Goal: Book appointment/travel/reservation

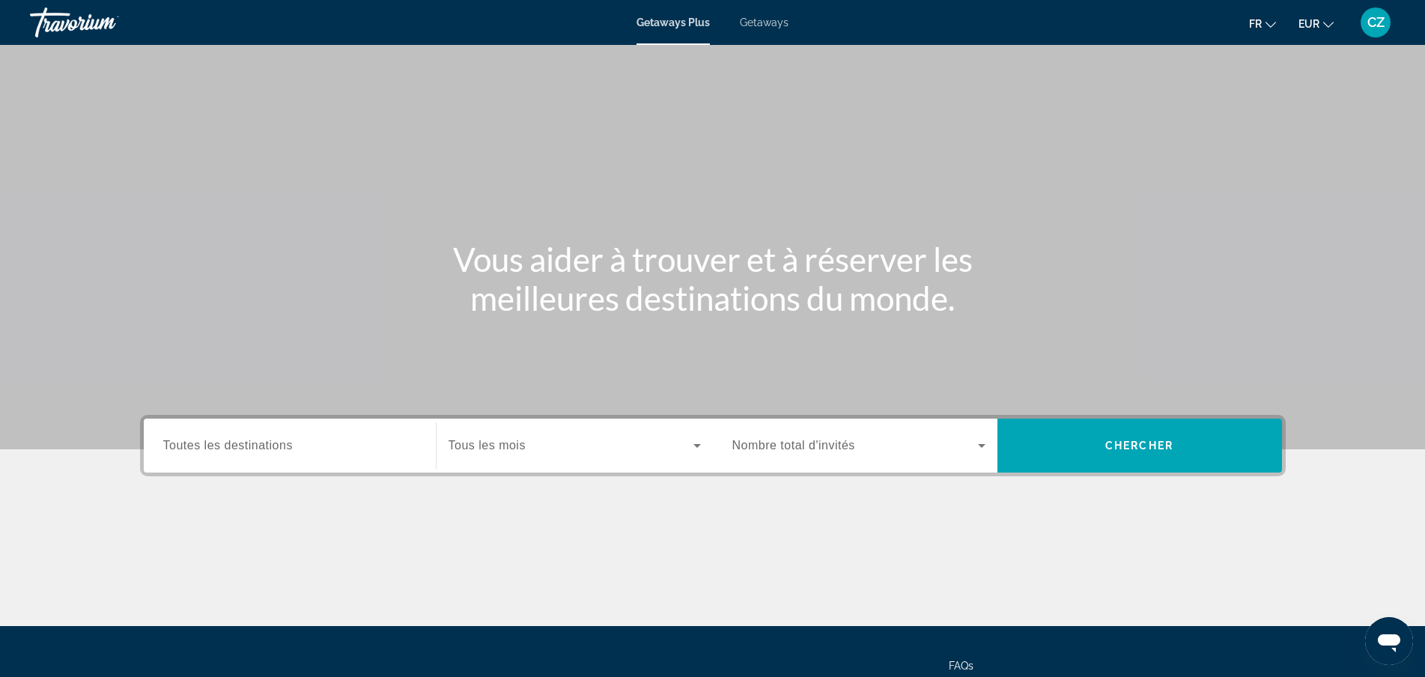
click at [362, 446] on input "Destination Toutes les destinations" at bounding box center [289, 446] width 253 height 18
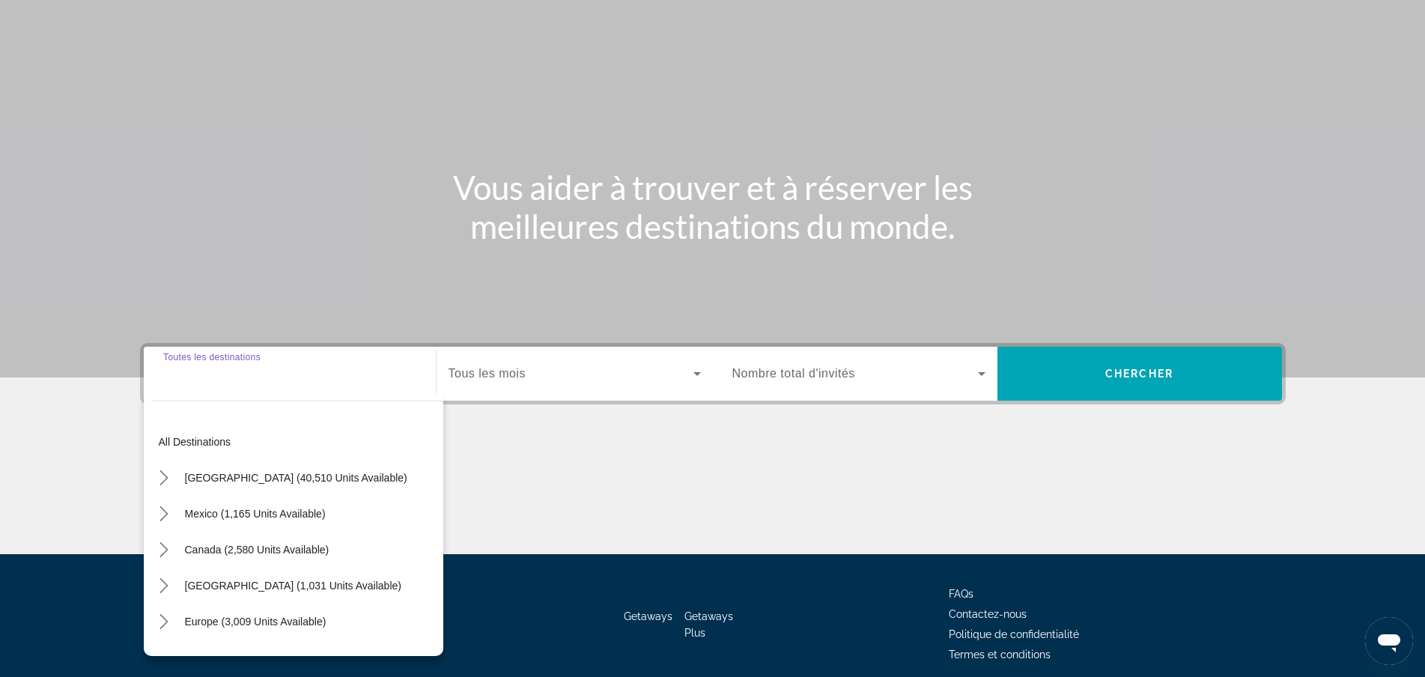
scroll to position [133, 0]
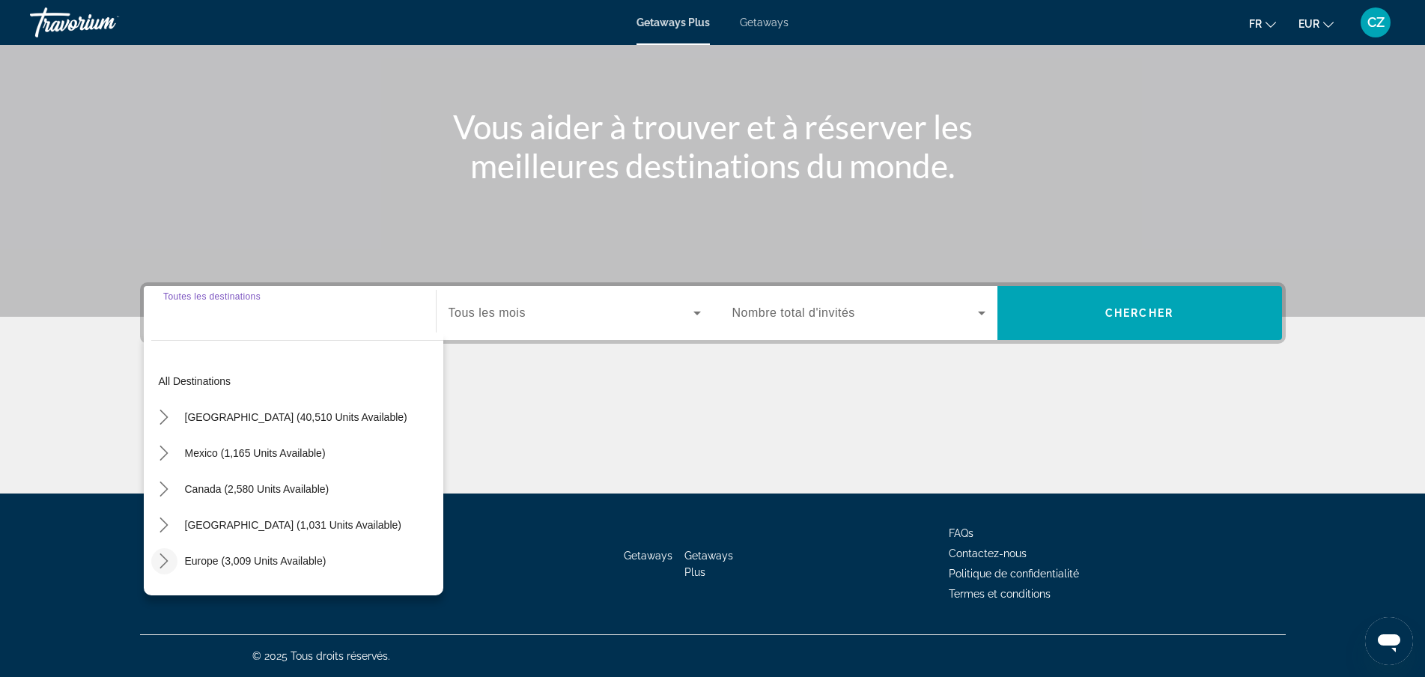
click at [164, 562] on icon "Toggle Europe (3,009 units available) submenu" at bounding box center [164, 560] width 15 height 15
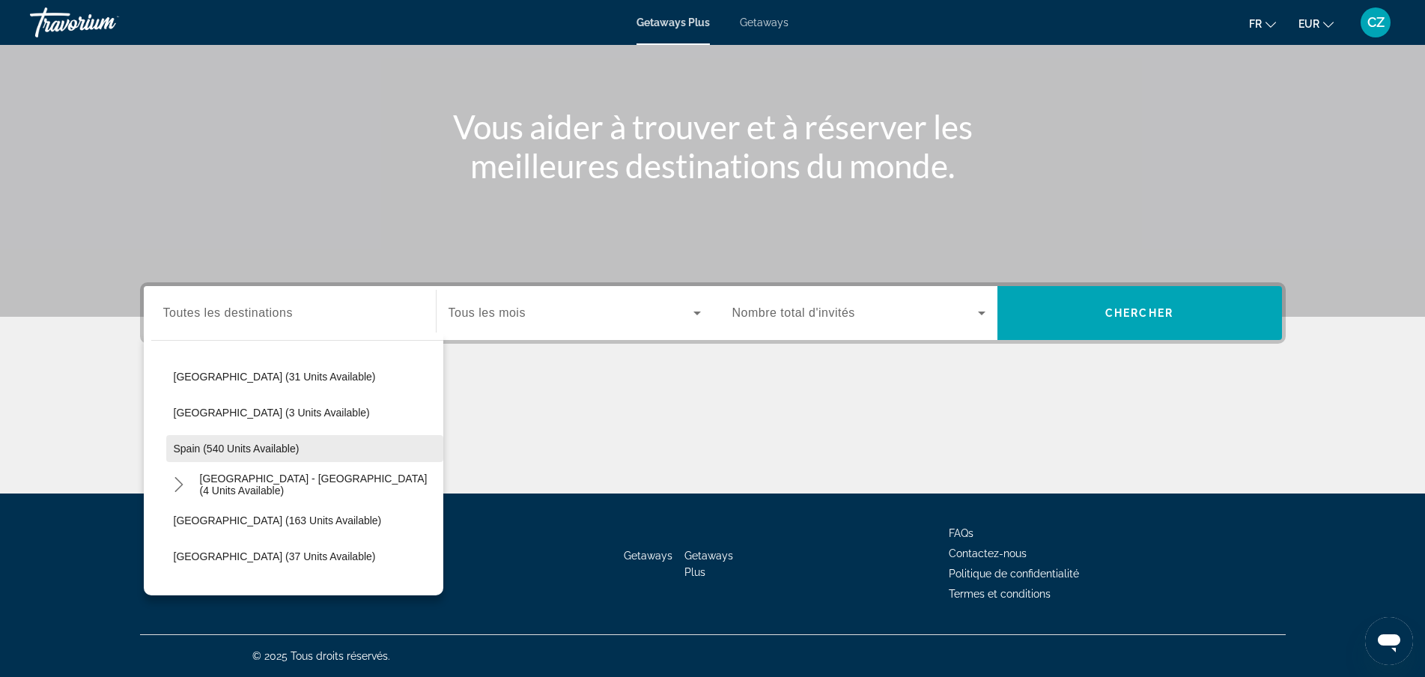
scroll to position [637, 0]
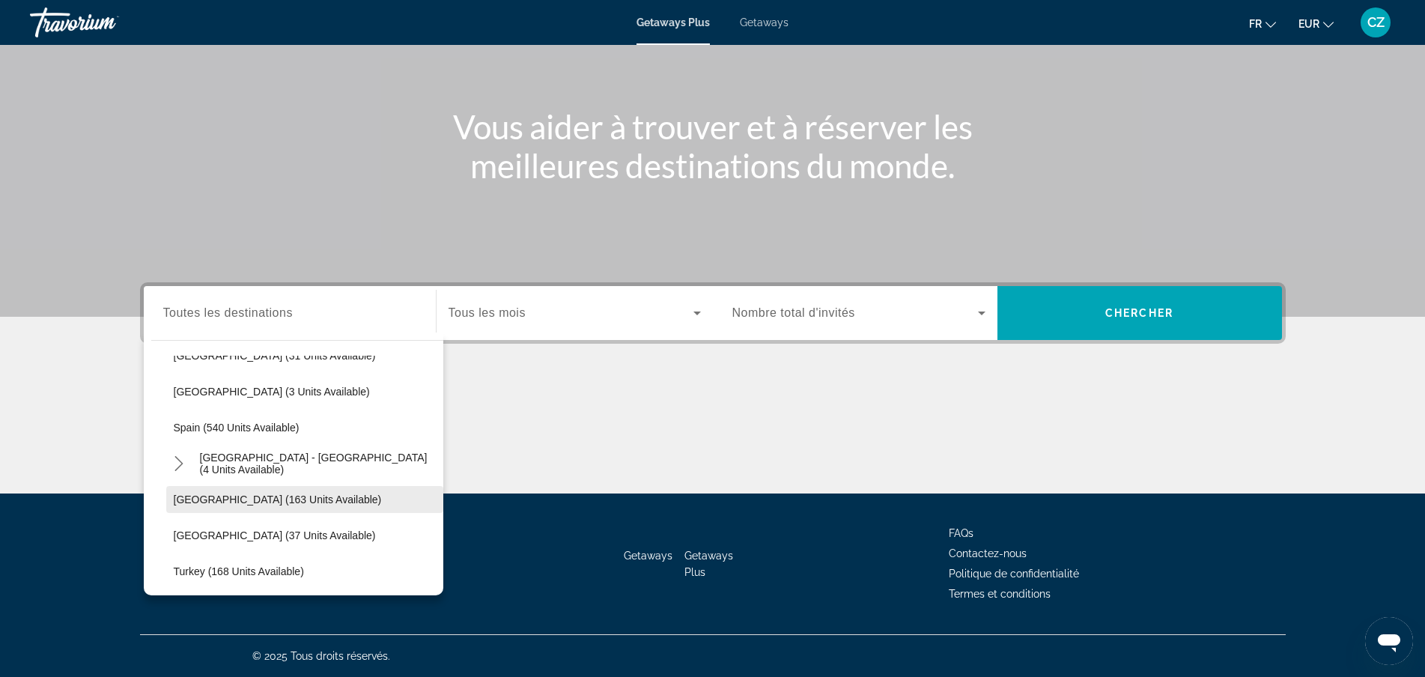
click at [253, 493] on span "Select destination: Sweden (163 units available)" at bounding box center [304, 500] width 277 height 36
type input "**********"
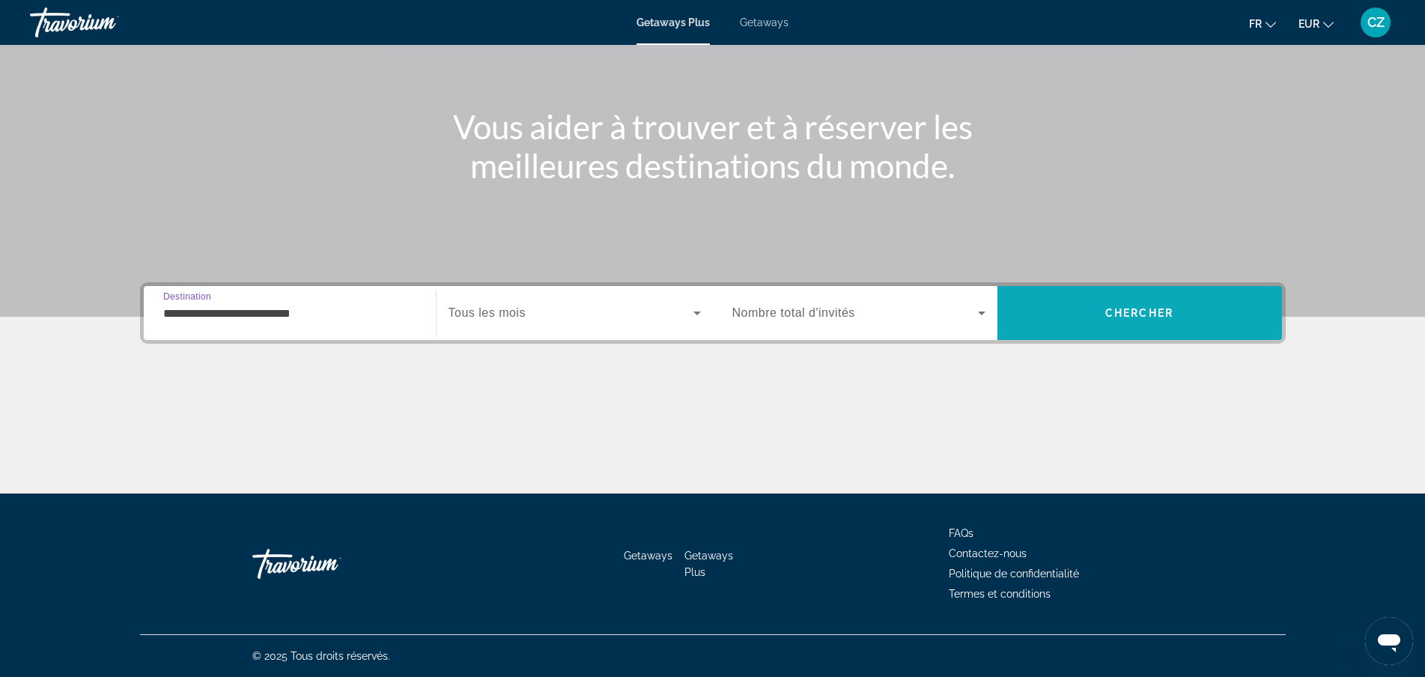
click at [1105, 312] on span "Chercher" at bounding box center [1139, 313] width 68 height 12
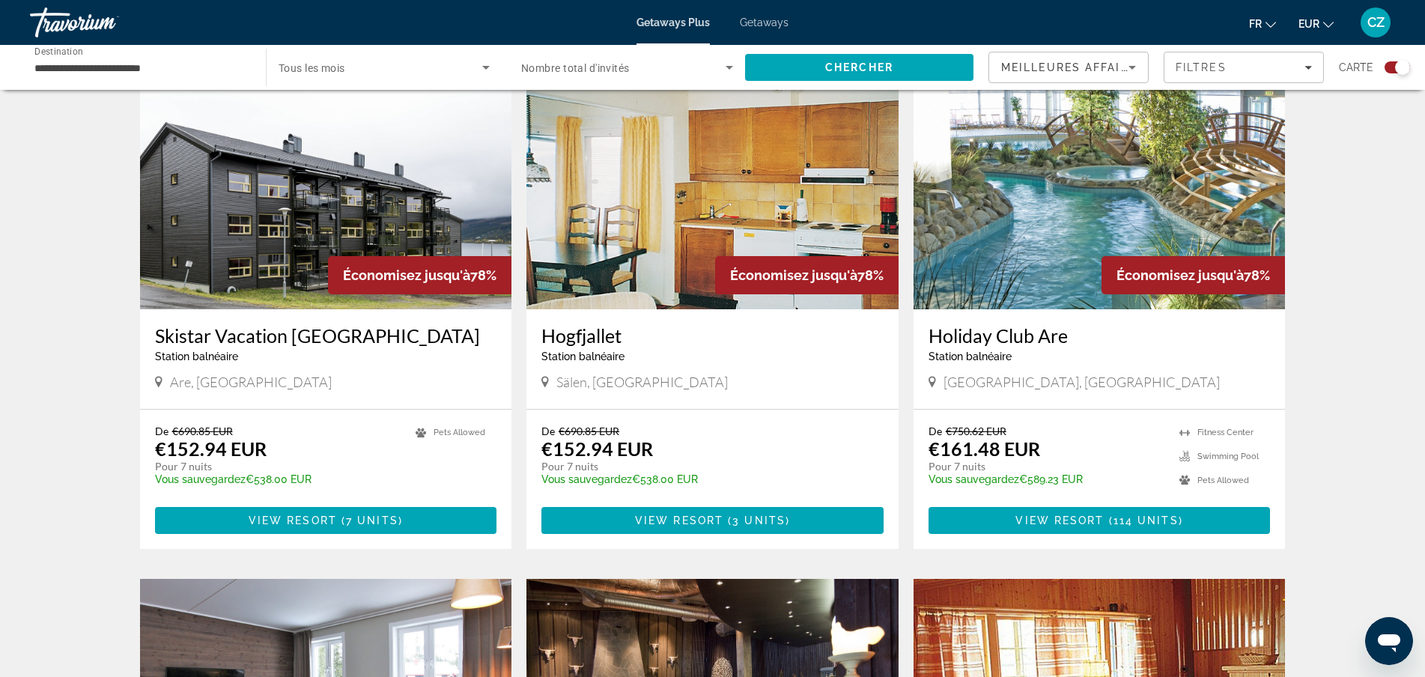
scroll to position [449, 0]
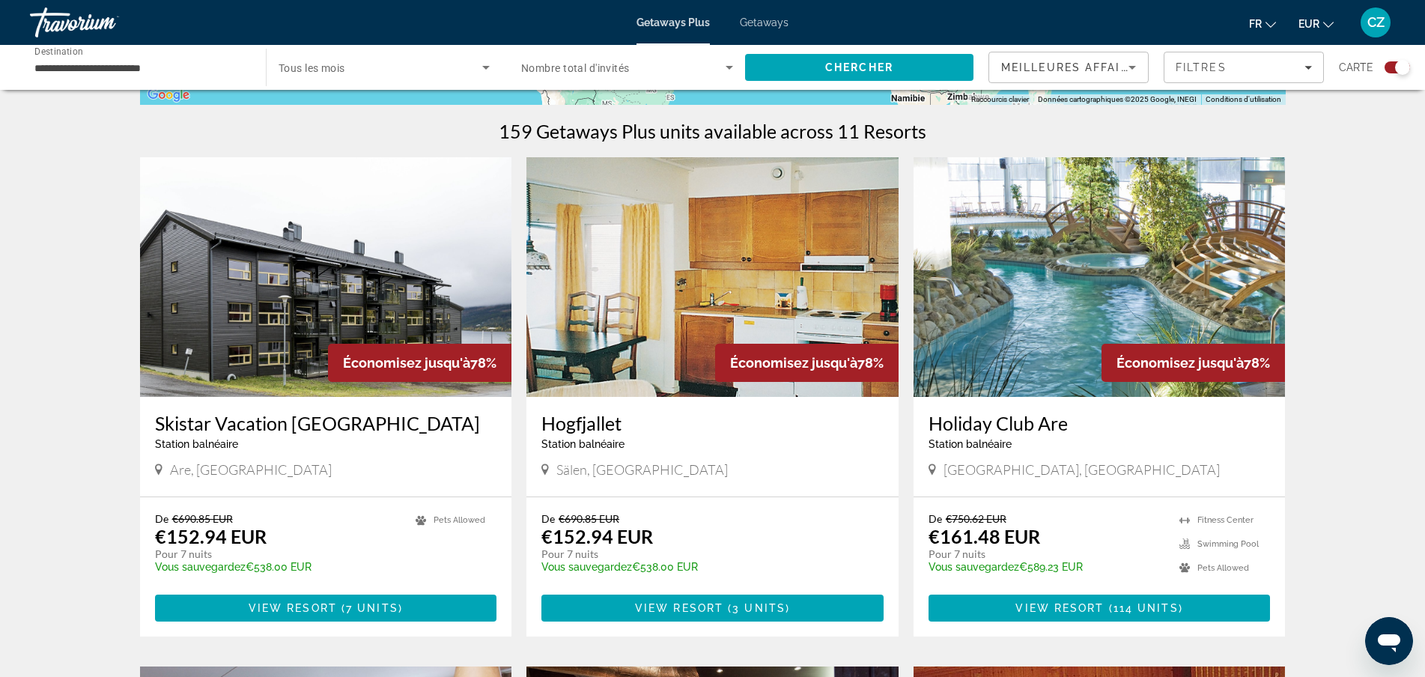
click at [1173, 283] on img "Main content" at bounding box center [1100, 277] width 372 height 240
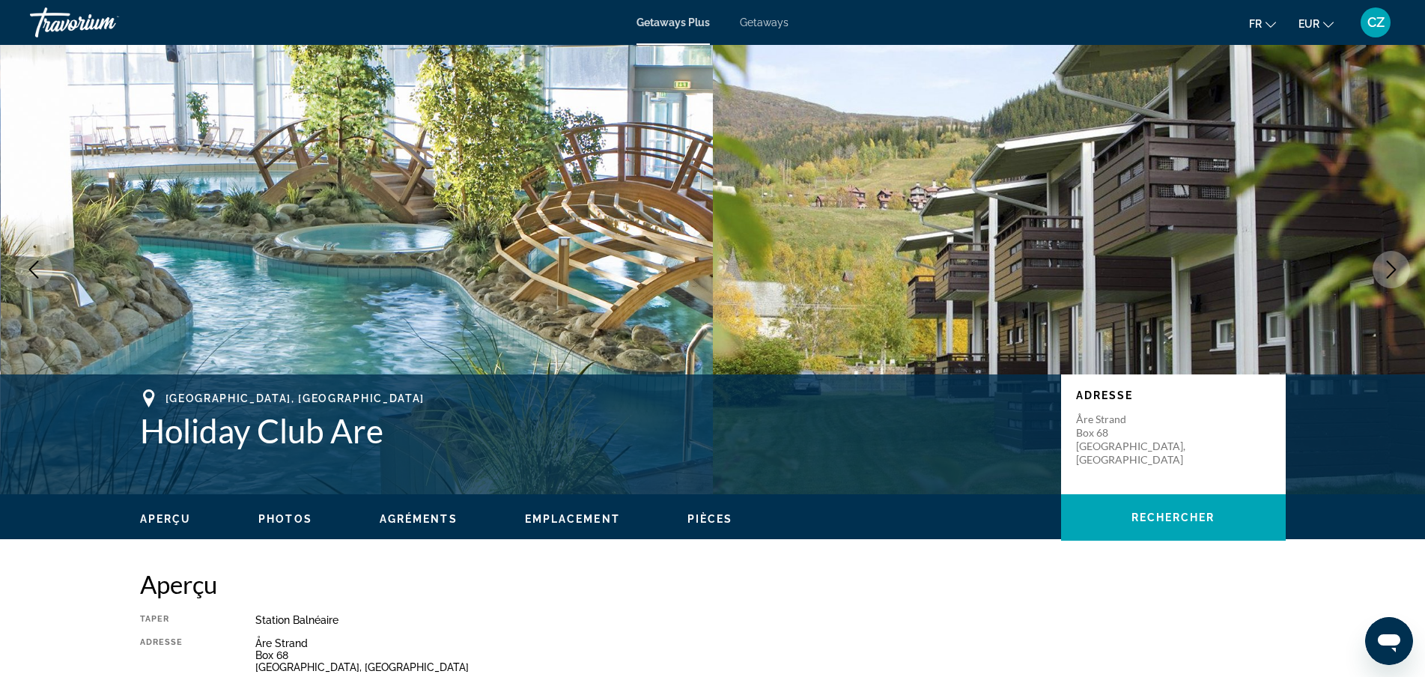
click at [1385, 270] on icon "Next image" at bounding box center [1392, 270] width 18 height 18
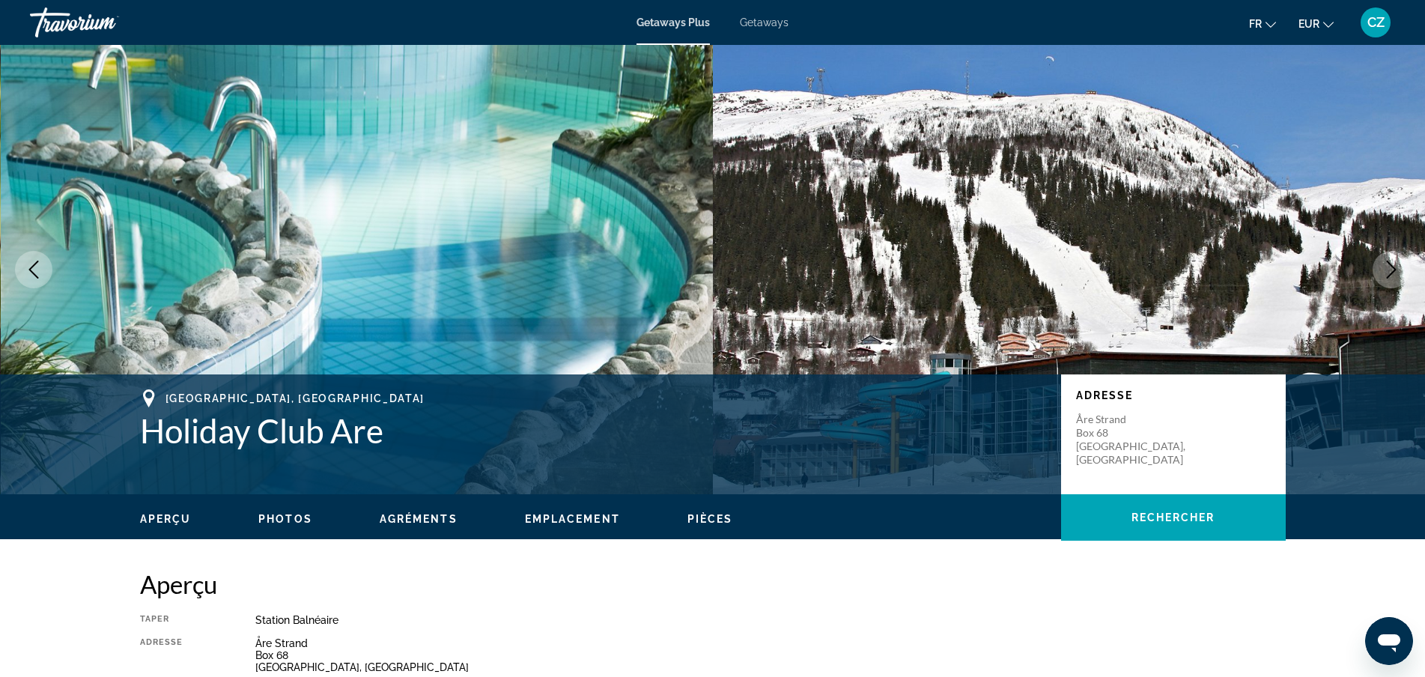
click at [1385, 270] on icon "Next image" at bounding box center [1392, 270] width 18 height 18
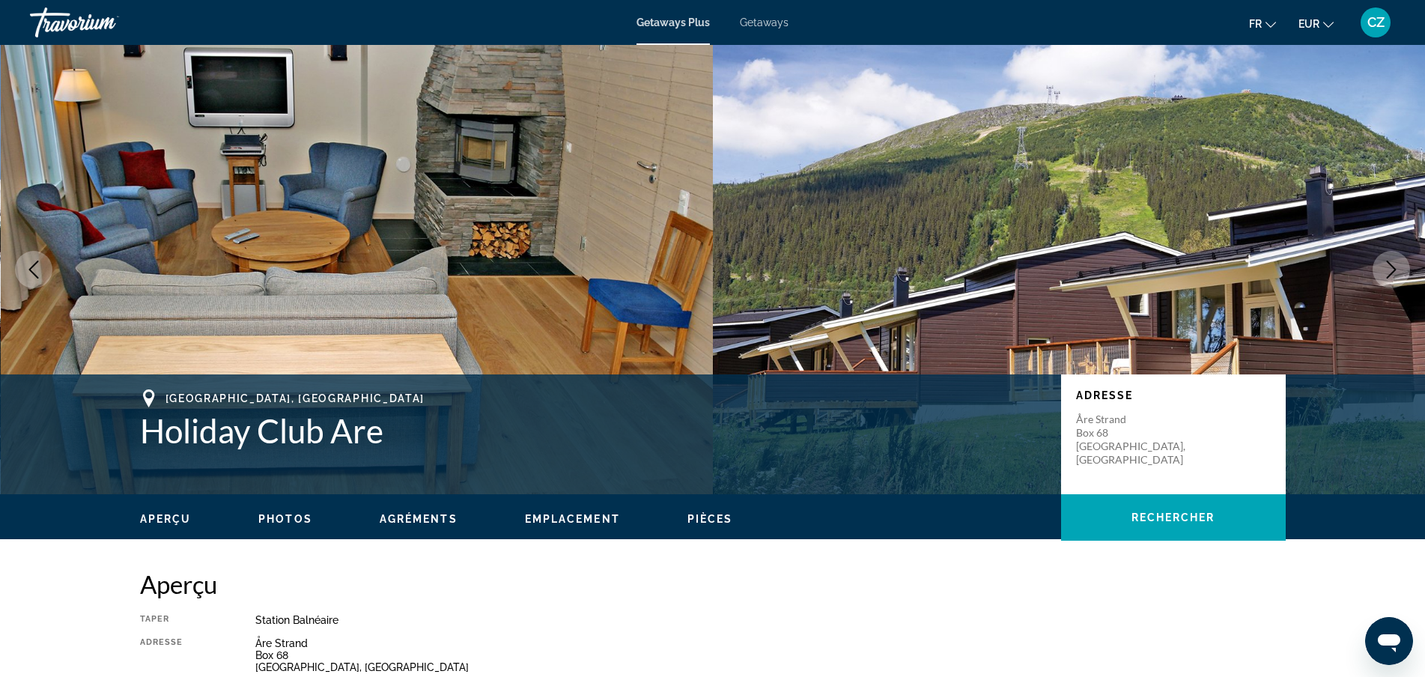
click at [1385, 270] on icon "Next image" at bounding box center [1392, 270] width 18 height 18
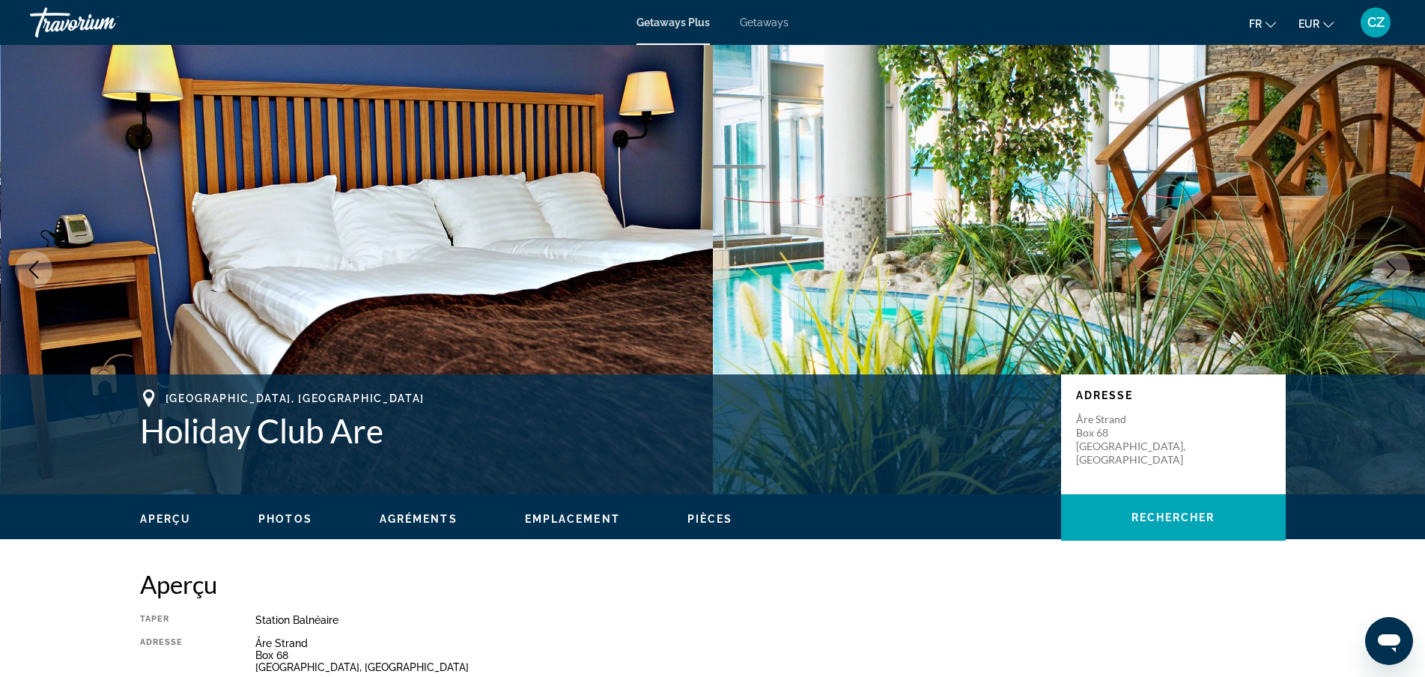
click at [1385, 270] on icon "Next image" at bounding box center [1392, 270] width 18 height 18
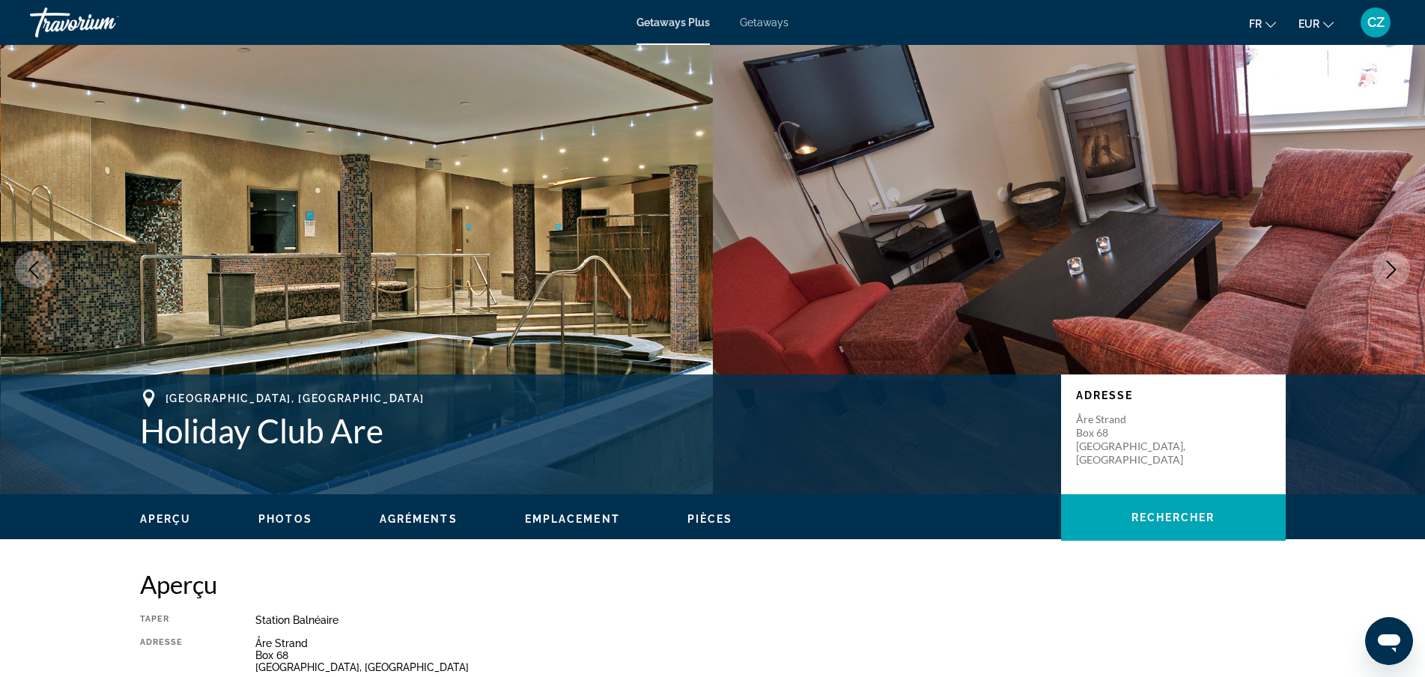
click at [1385, 270] on icon "Next image" at bounding box center [1392, 270] width 18 height 18
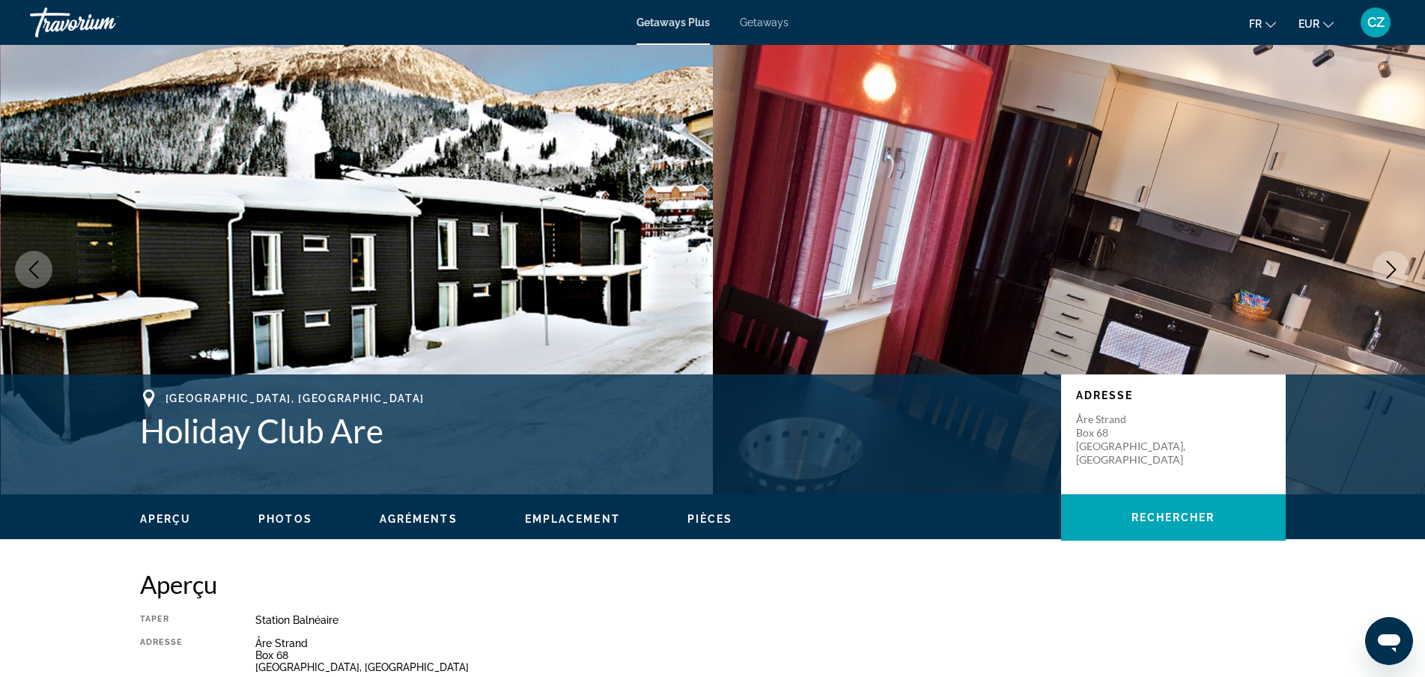
click at [1385, 270] on icon "Next image" at bounding box center [1392, 270] width 18 height 18
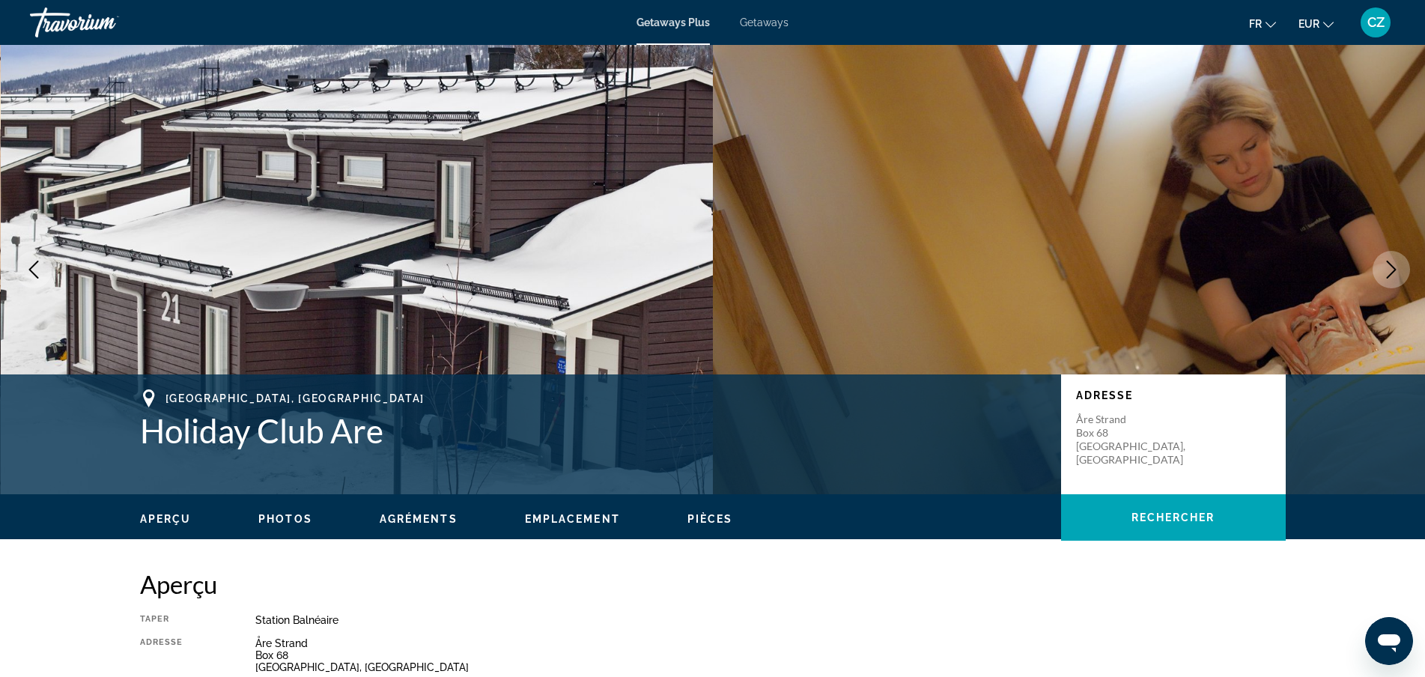
click at [1385, 270] on icon "Next image" at bounding box center [1392, 270] width 18 height 18
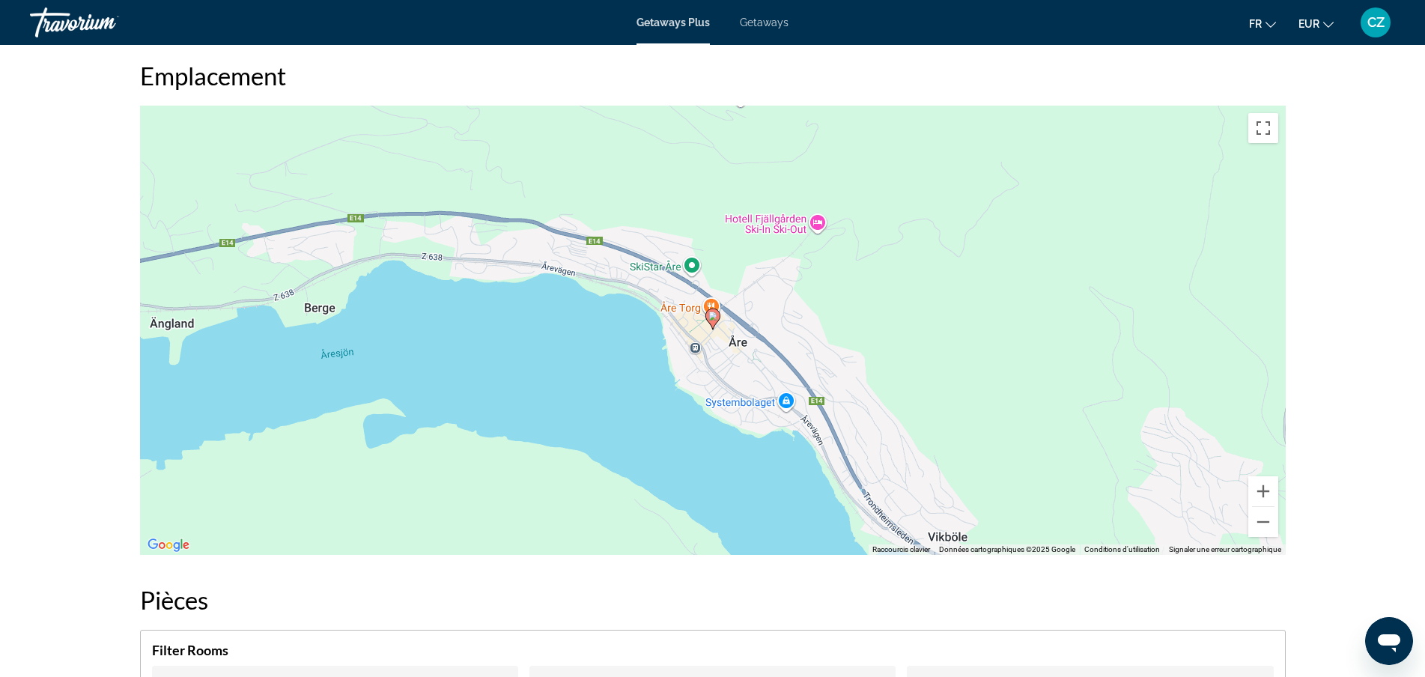
scroll to position [1947, 0]
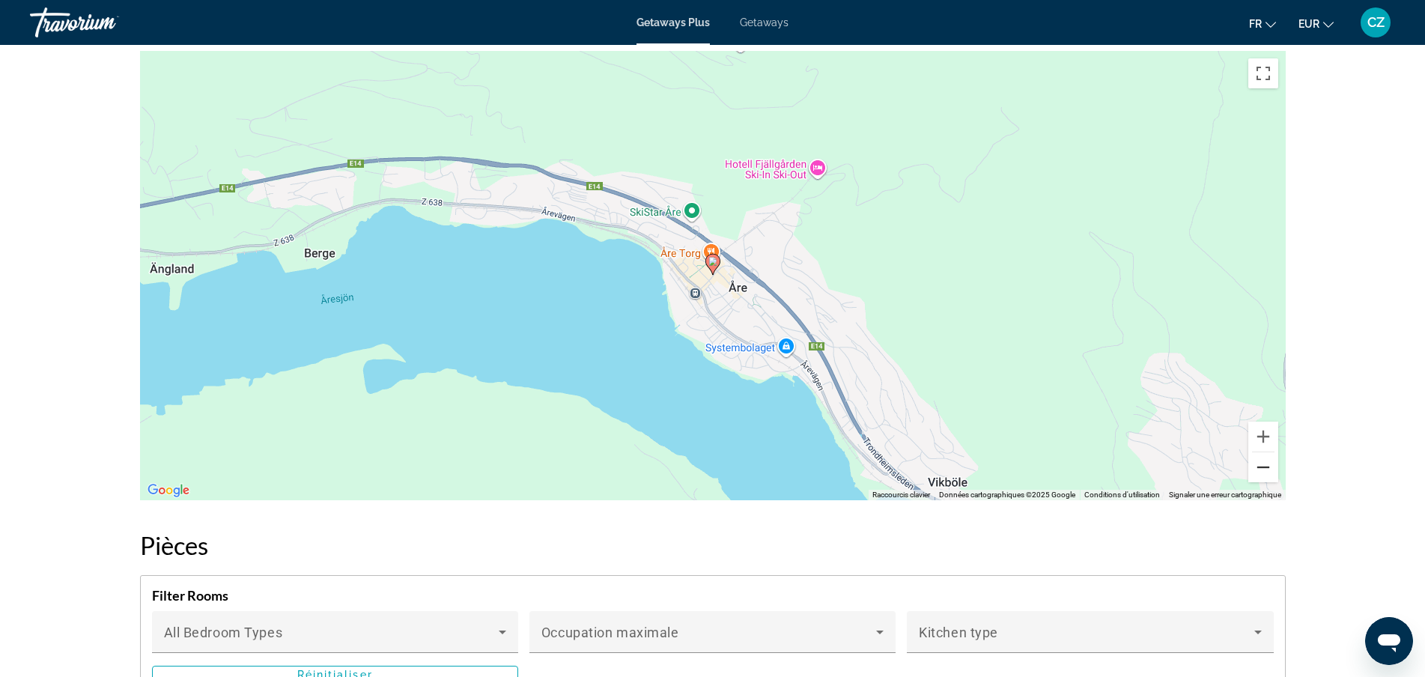
click at [1258, 454] on button "Zoom arrière" at bounding box center [1263, 467] width 30 height 30
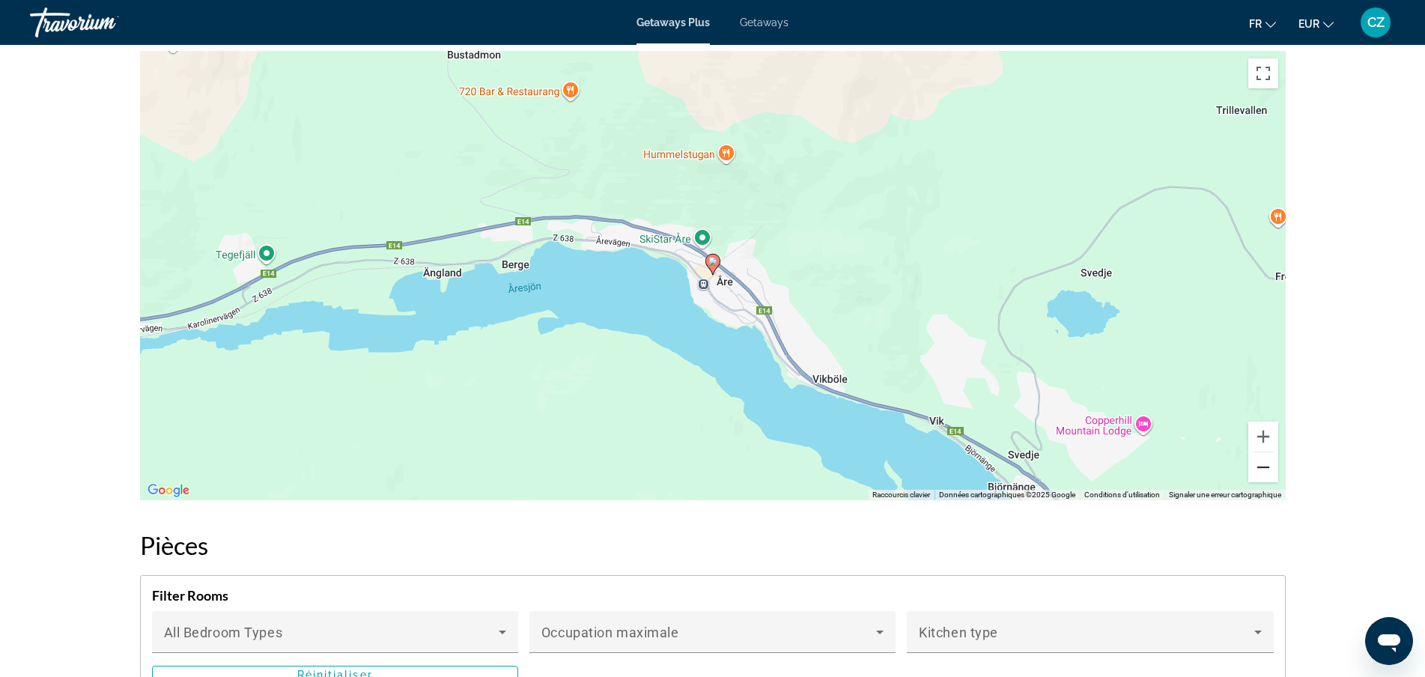
click at [1259, 454] on button "Zoom arrière" at bounding box center [1263, 467] width 30 height 30
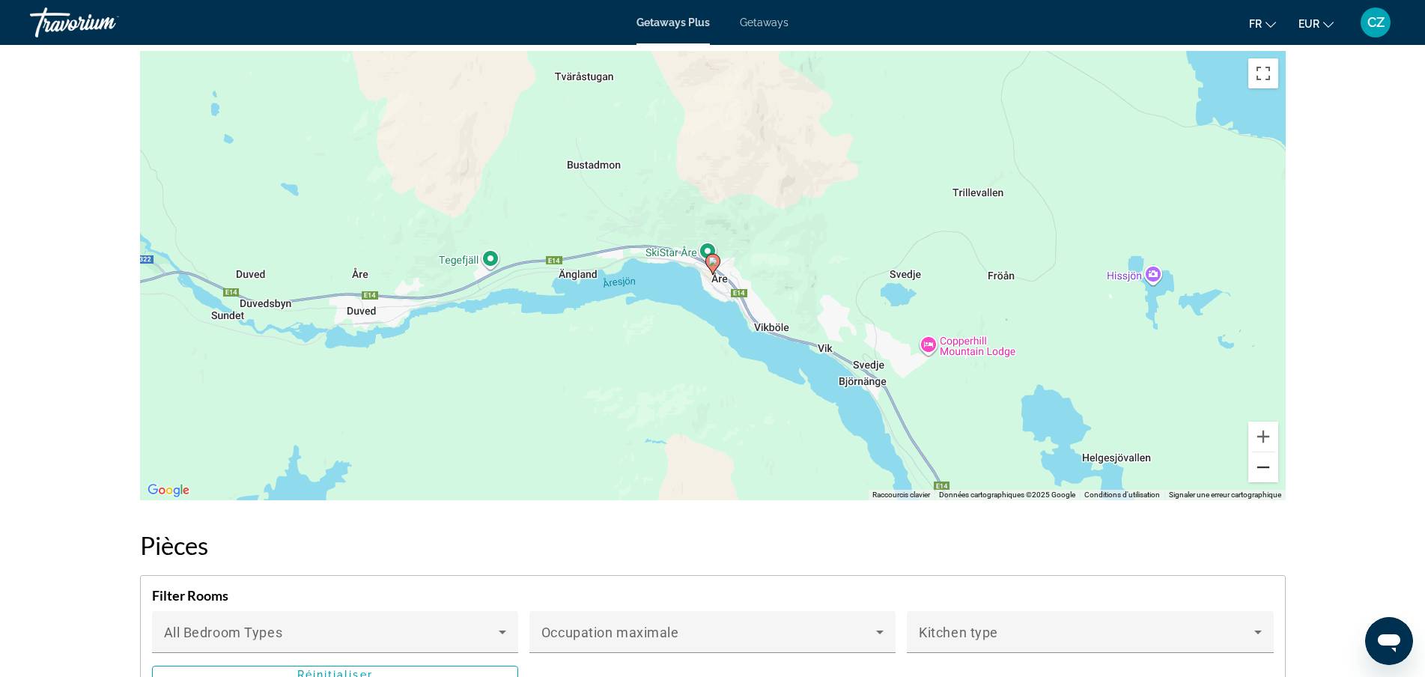
click at [1260, 454] on button "Zoom arrière" at bounding box center [1263, 467] width 30 height 30
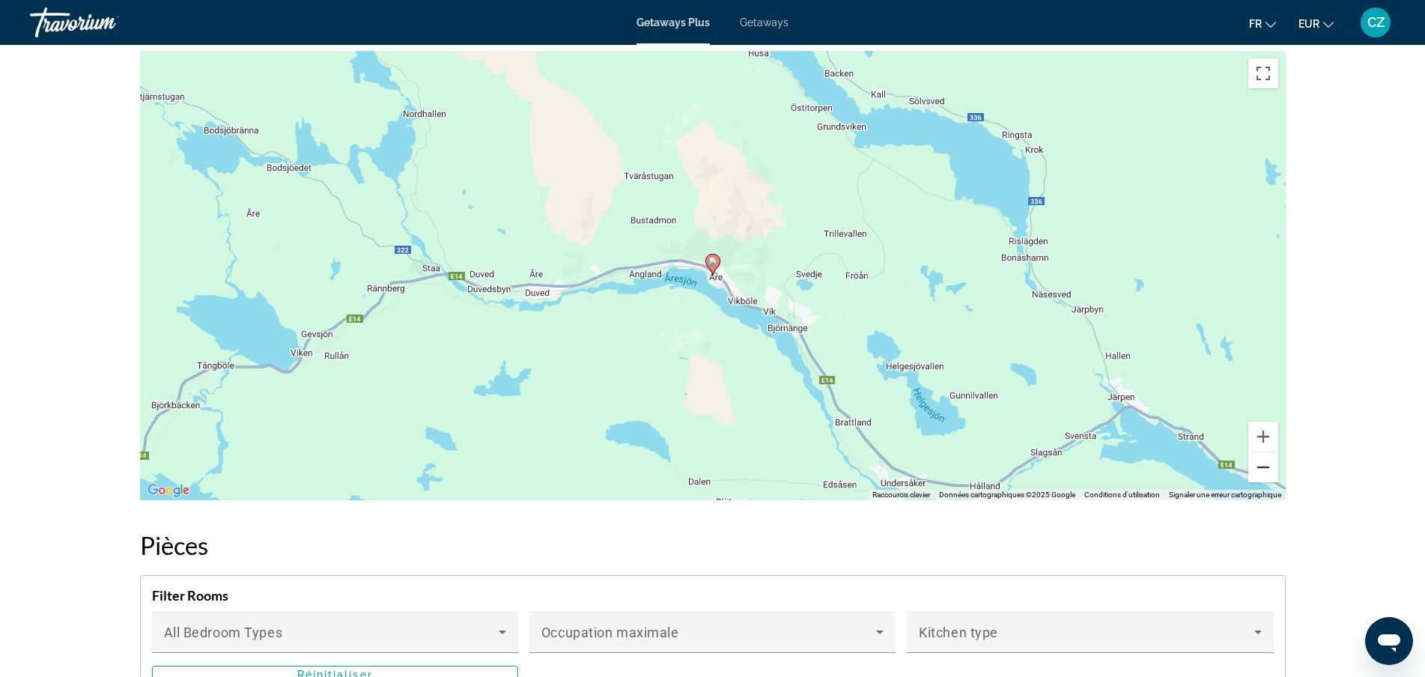
click at [1260, 452] on button "Zoom arrière" at bounding box center [1263, 467] width 30 height 30
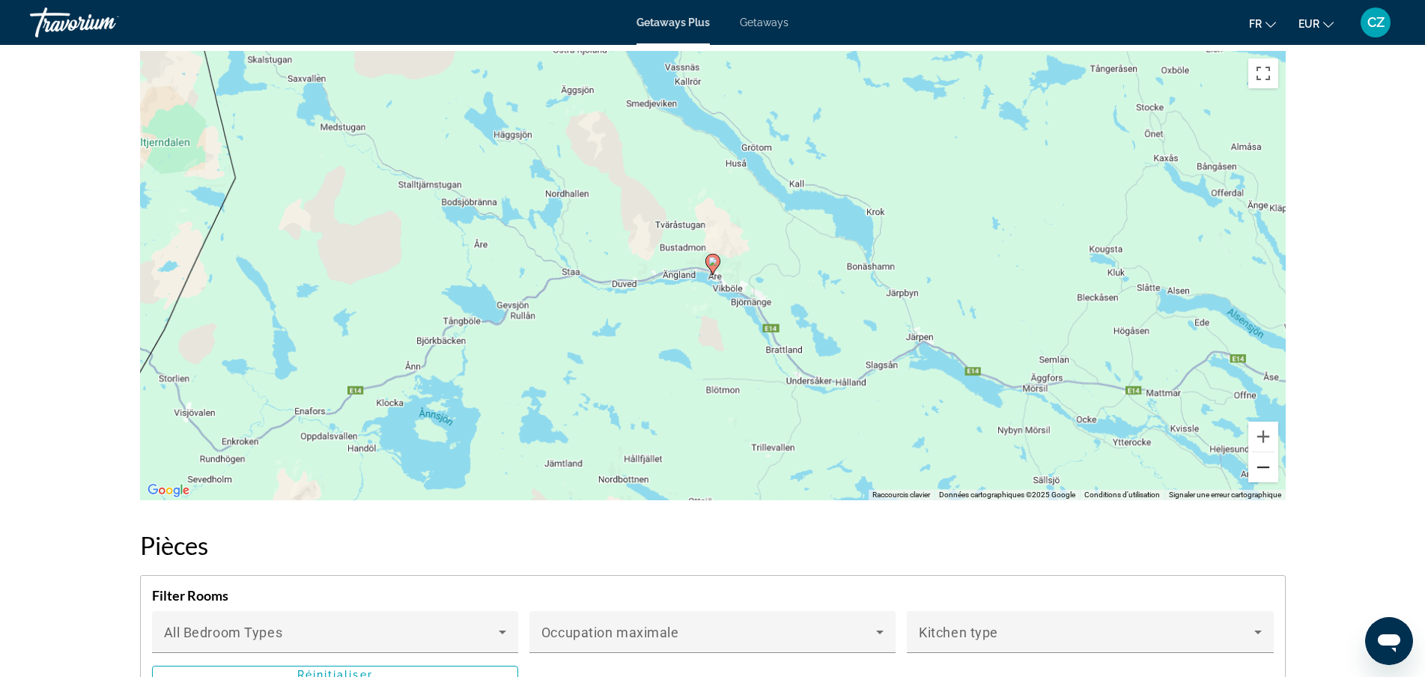
click at [1260, 452] on button "Zoom arrière" at bounding box center [1263, 467] width 30 height 30
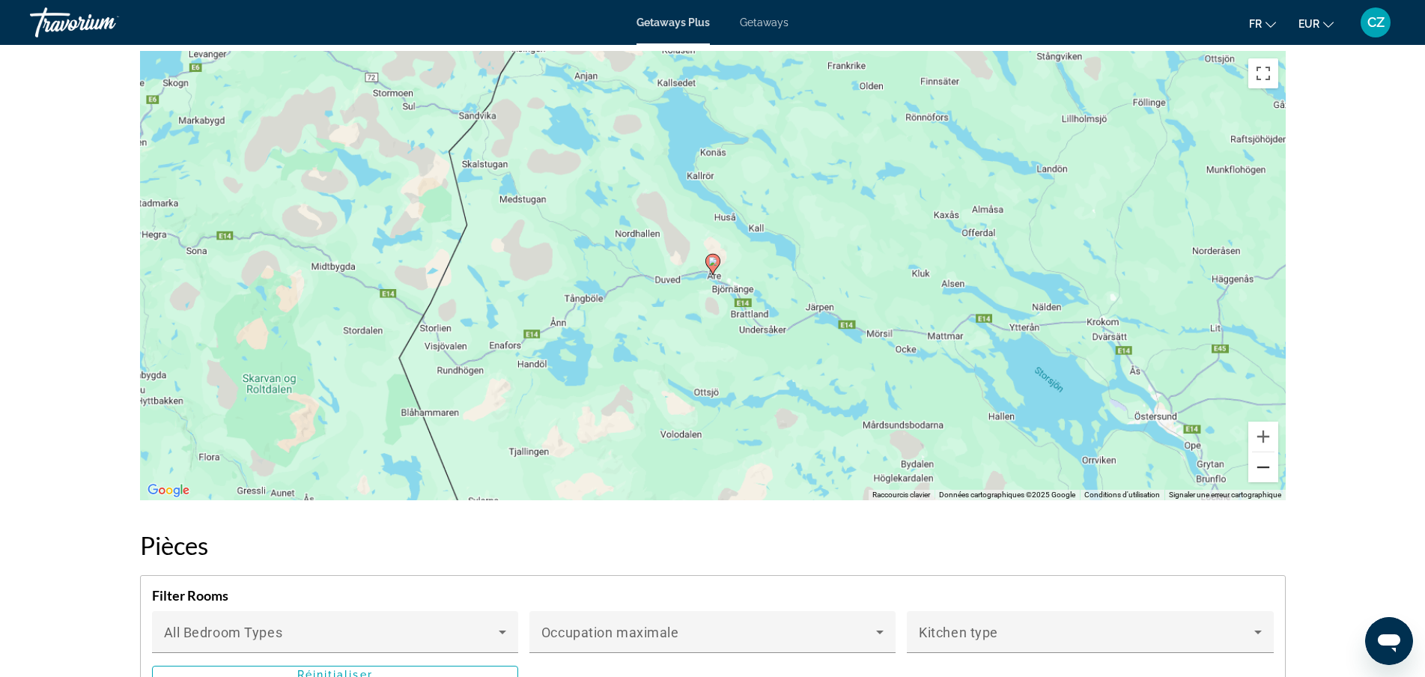
click at [1260, 452] on button "Zoom arrière" at bounding box center [1263, 467] width 30 height 30
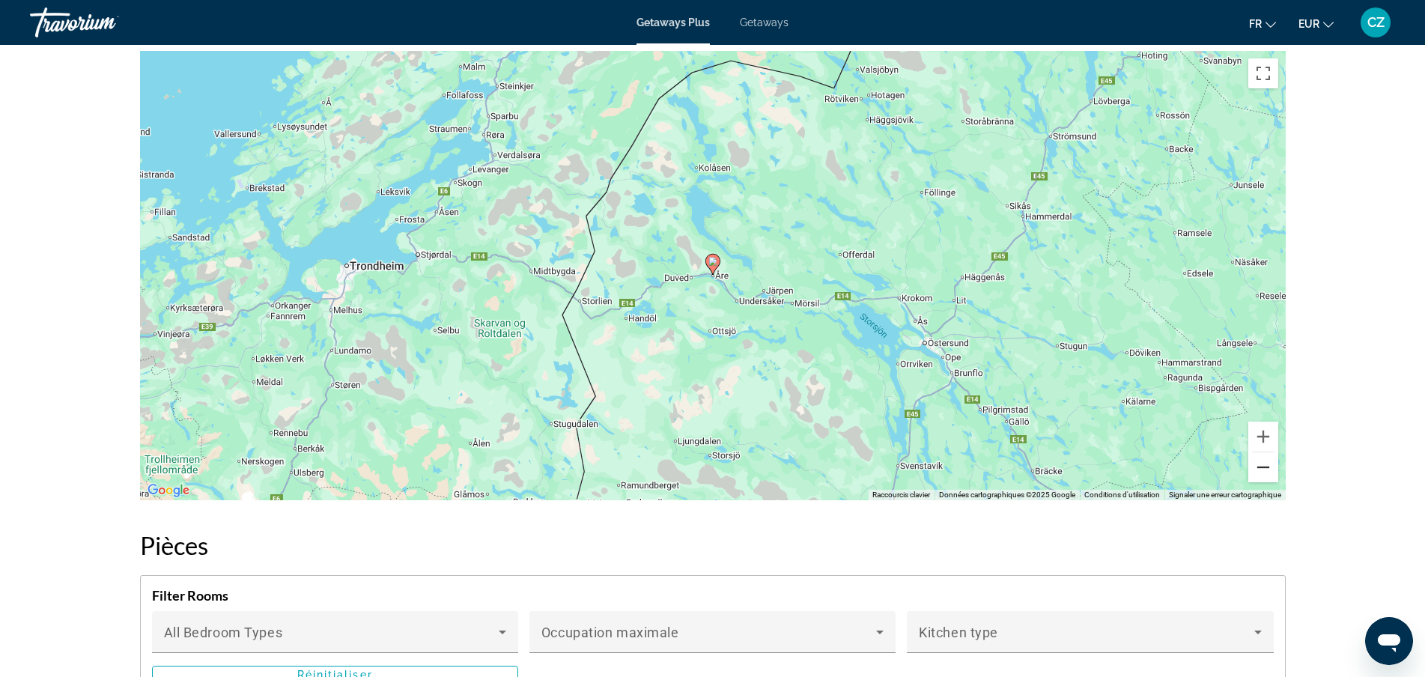
click at [1260, 452] on button "Zoom arrière" at bounding box center [1263, 467] width 30 height 30
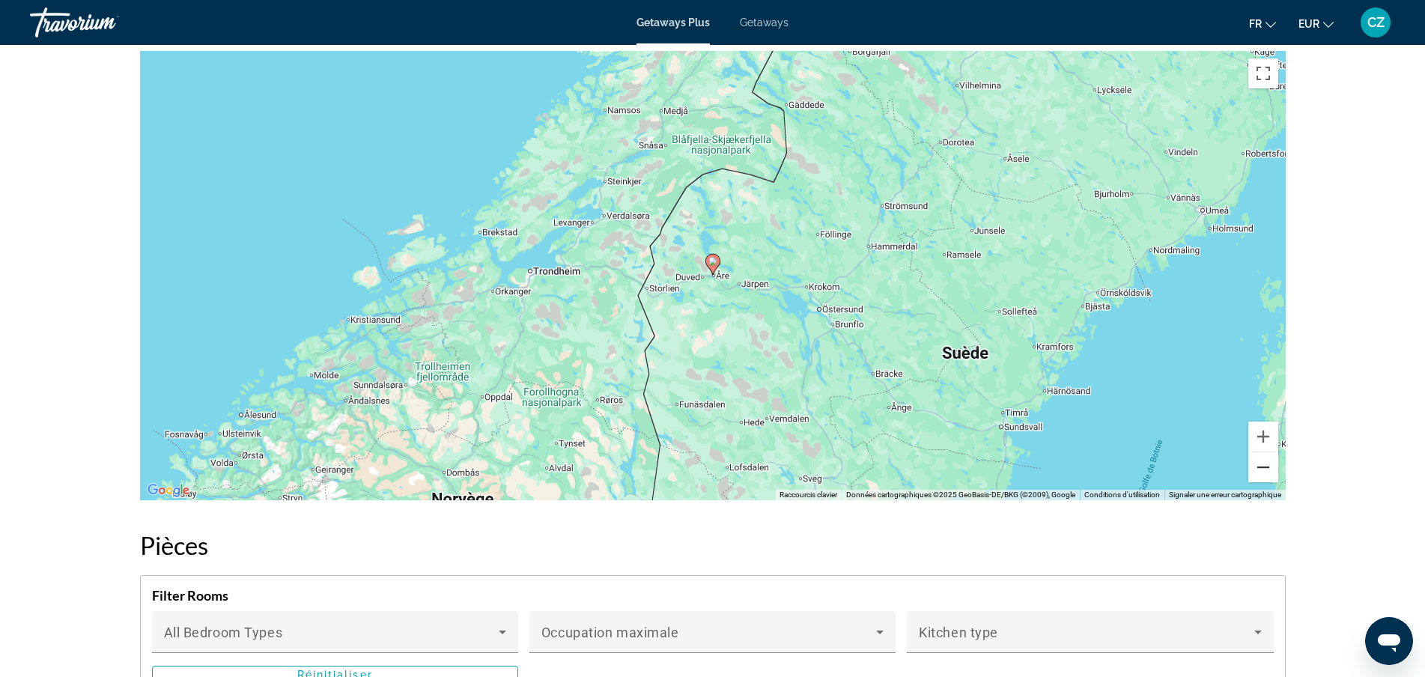
click at [1260, 452] on button "Zoom arrière" at bounding box center [1263, 467] width 30 height 30
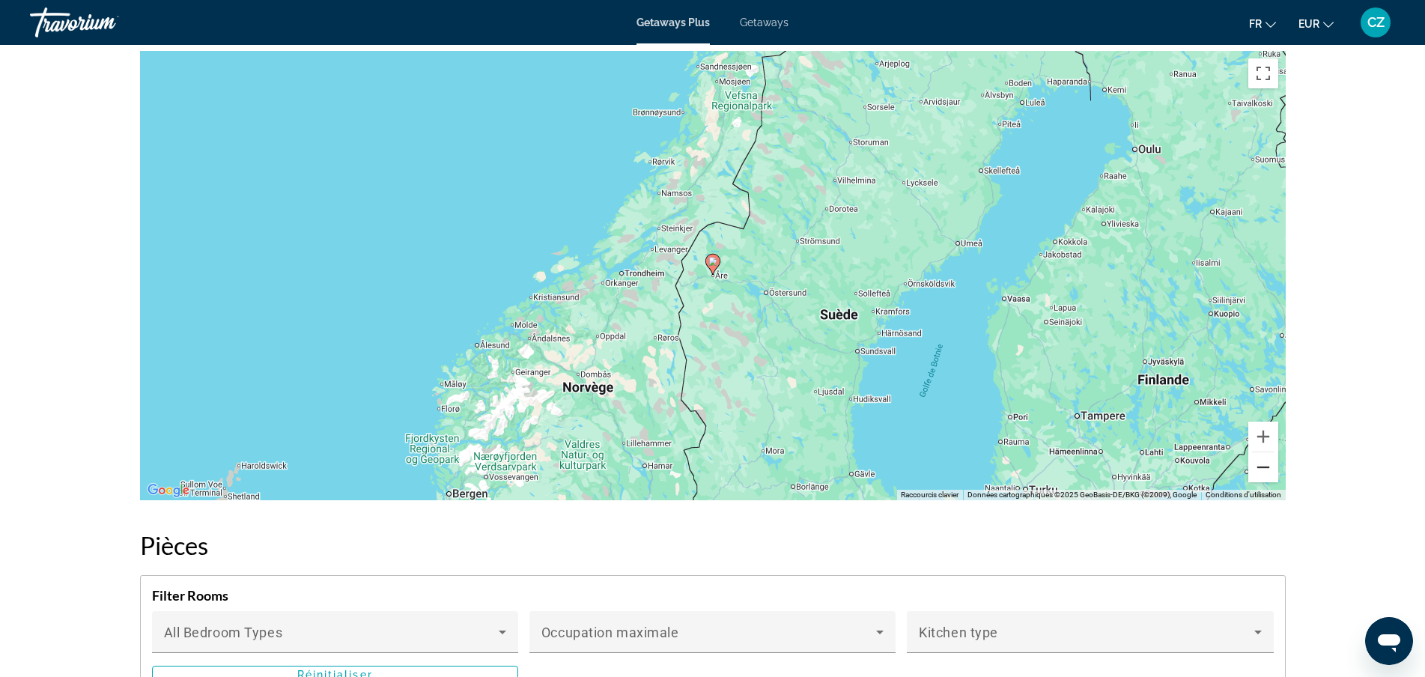
click at [1260, 452] on button "Zoom arrière" at bounding box center [1263, 467] width 30 height 30
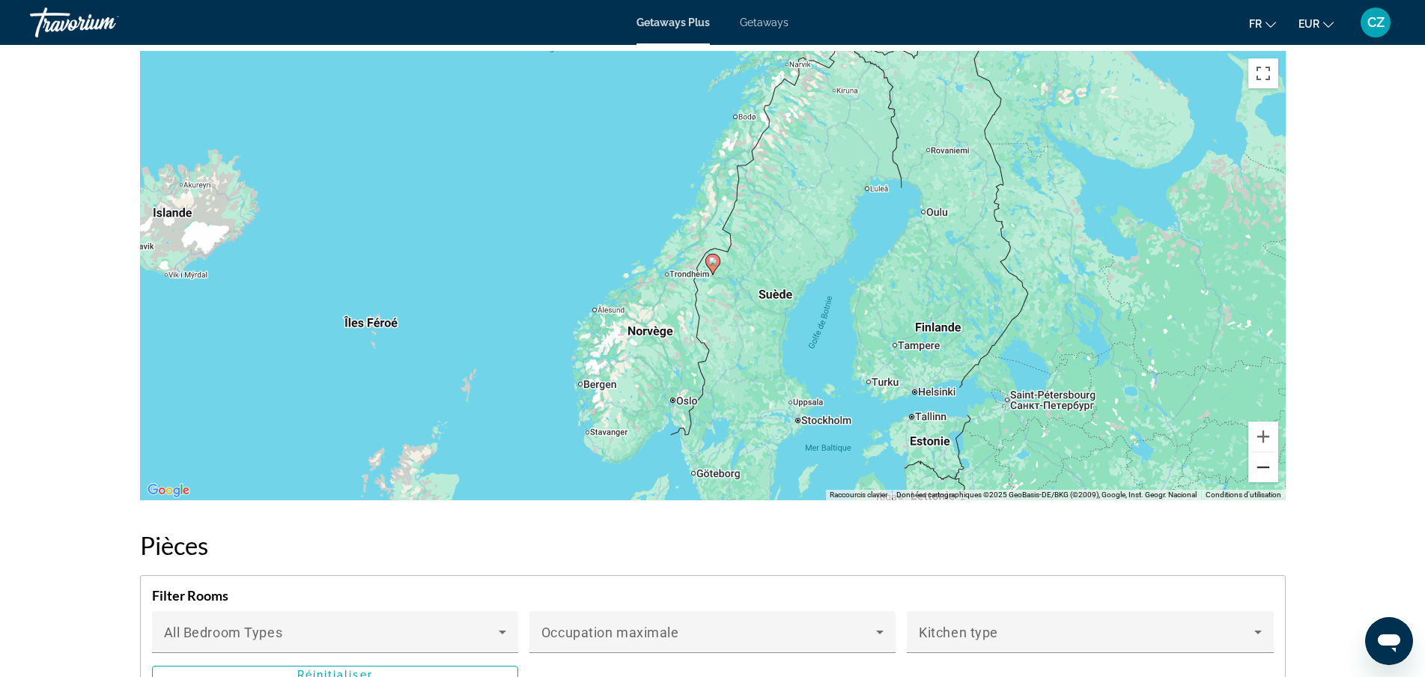
click at [1261, 452] on button "Zoom arrière" at bounding box center [1263, 467] width 30 height 30
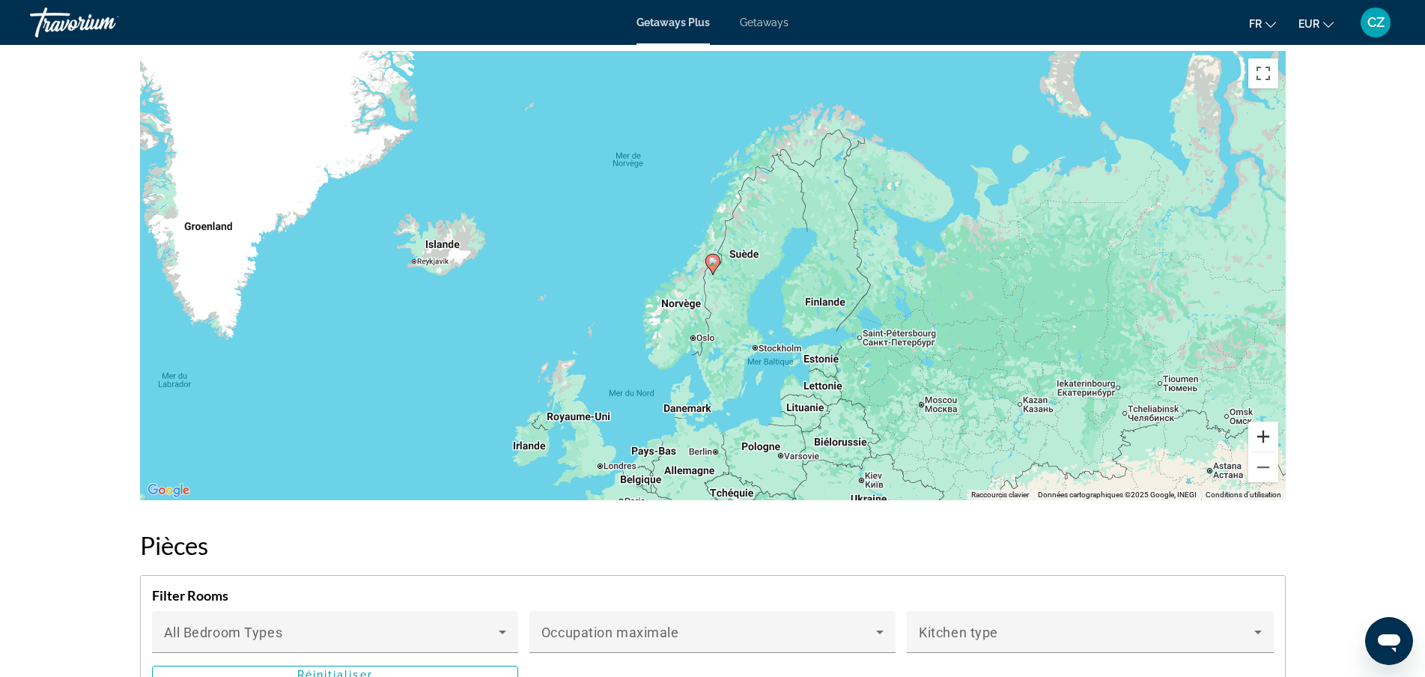
click at [1266, 428] on button "Zoom avant" at bounding box center [1263, 437] width 30 height 30
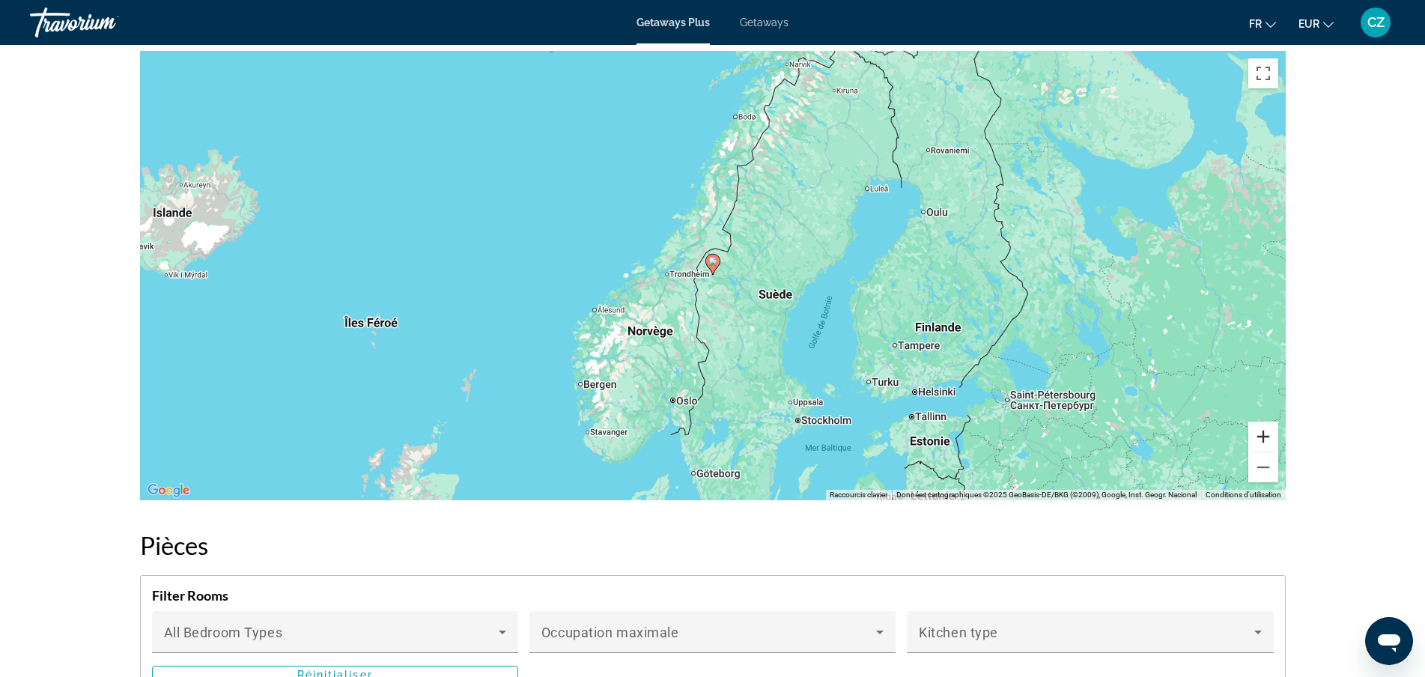
click at [1266, 428] on button "Zoom avant" at bounding box center [1263, 437] width 30 height 30
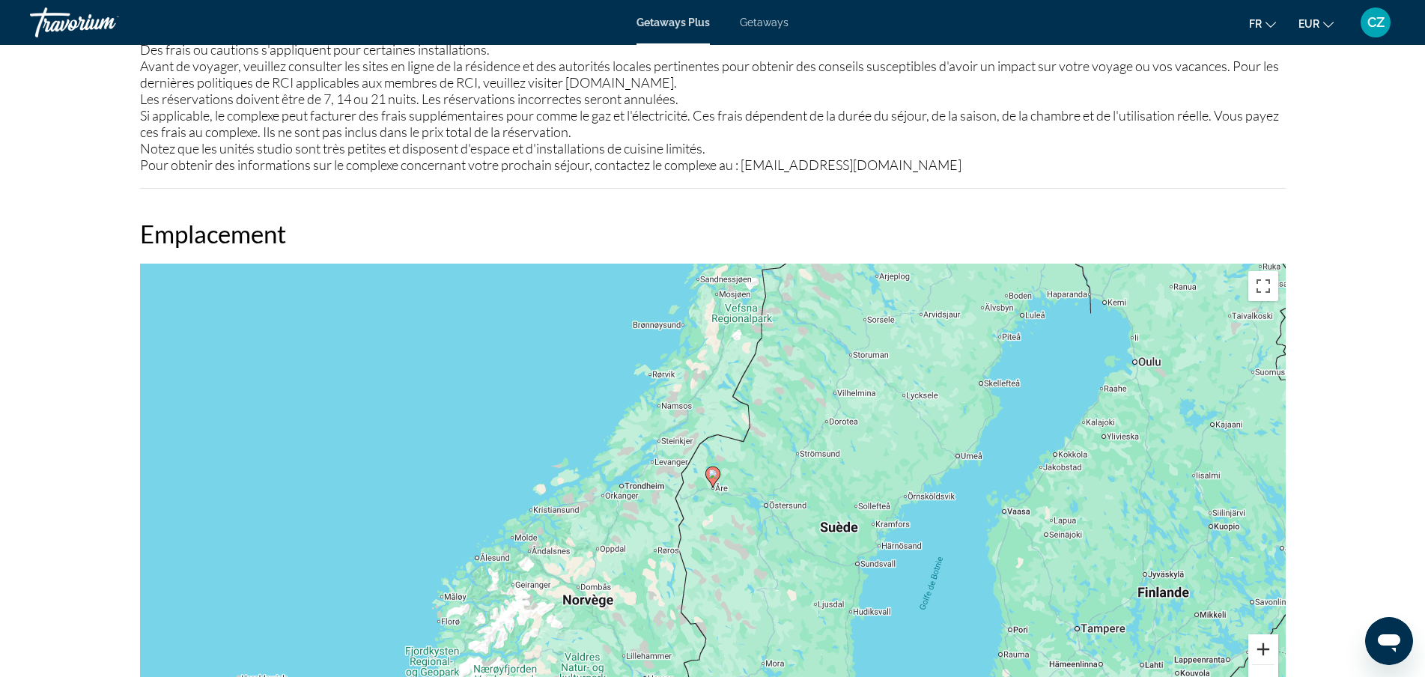
scroll to position [2131, 0]
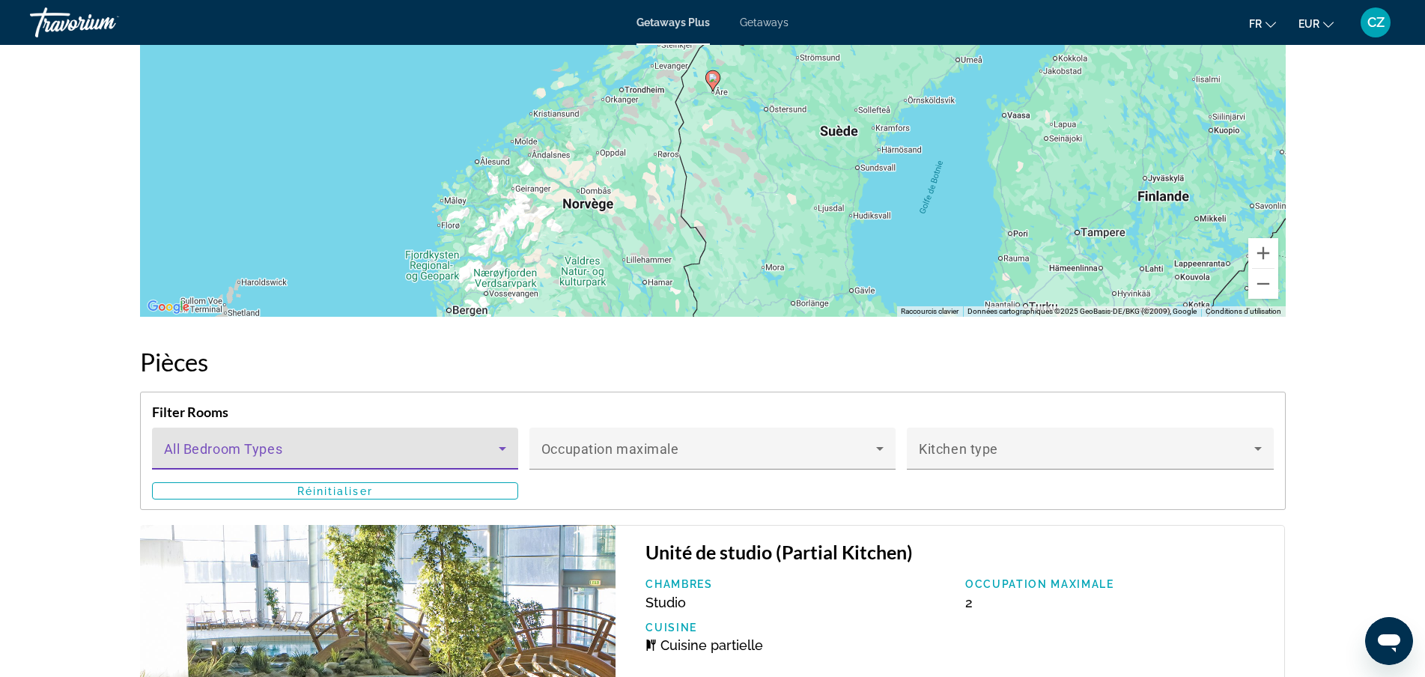
click at [508, 440] on icon "Main content" at bounding box center [503, 449] width 18 height 18
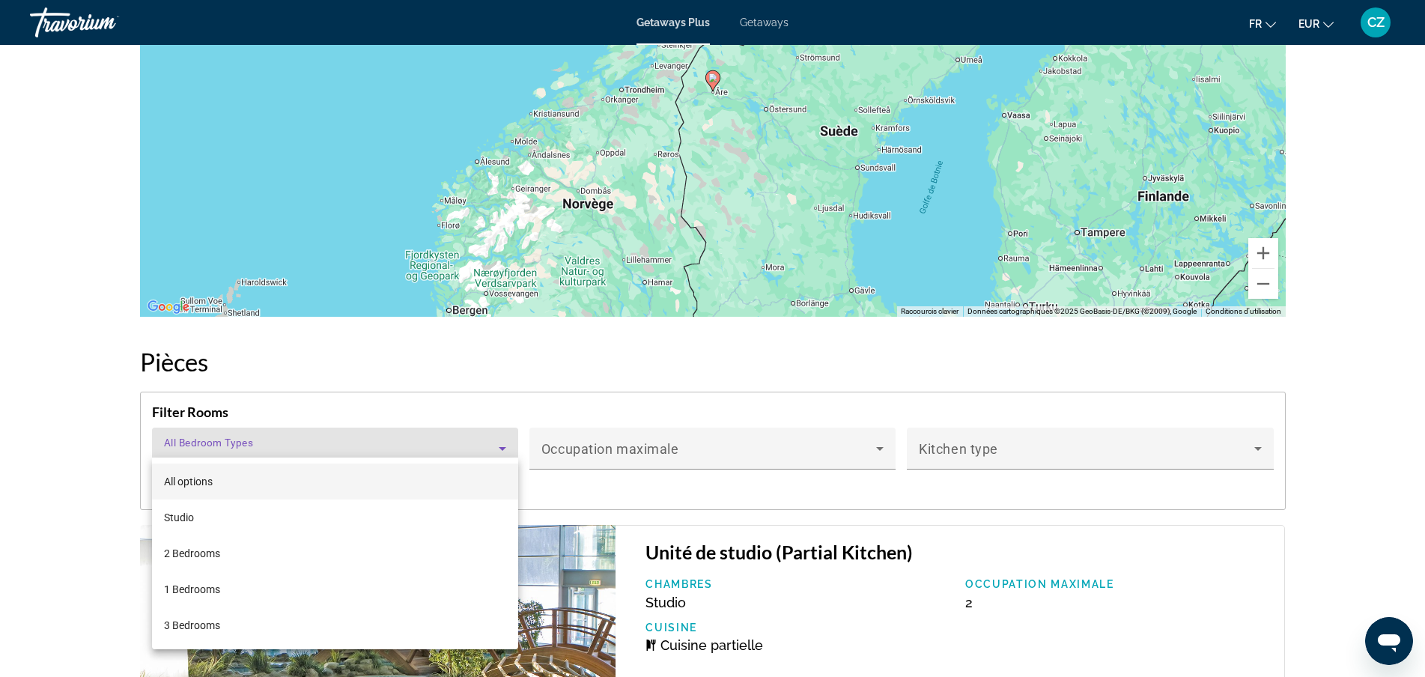
click at [226, 482] on mat-option "All options" at bounding box center [335, 482] width 366 height 36
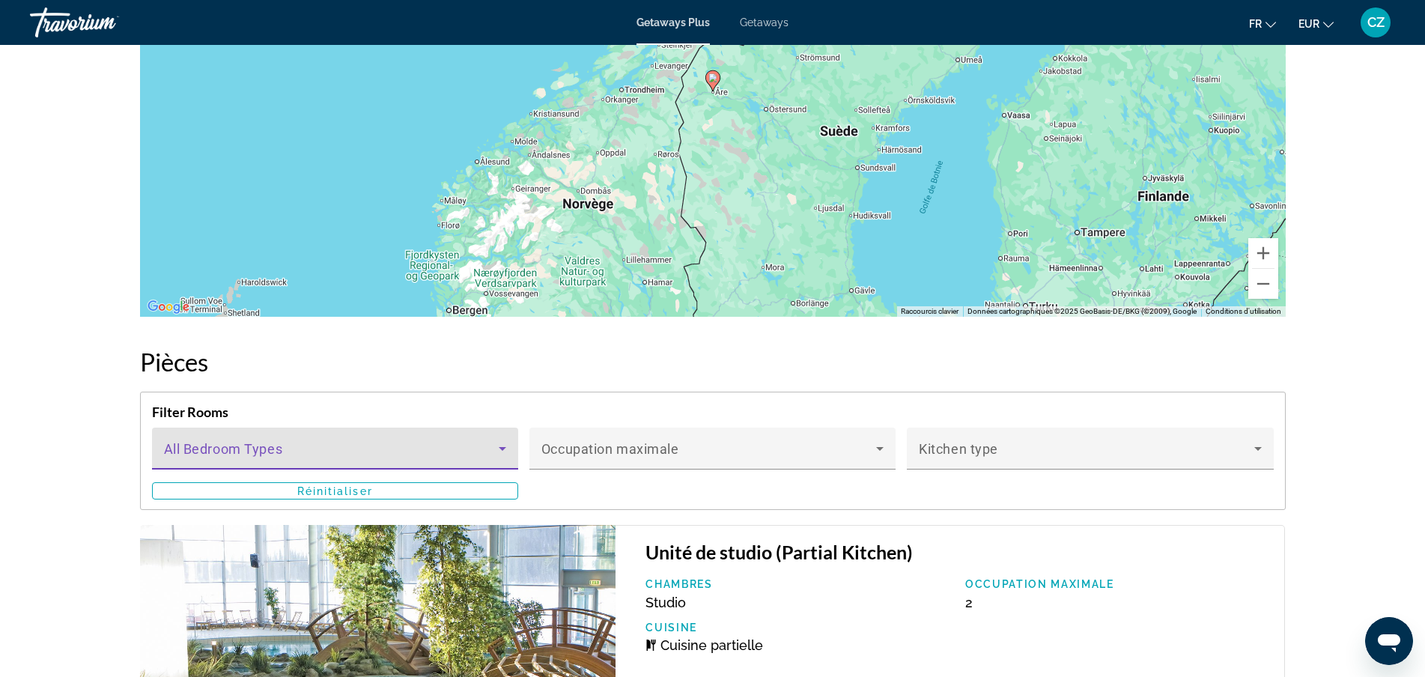
click at [361, 446] on span "Main content" at bounding box center [331, 455] width 335 height 18
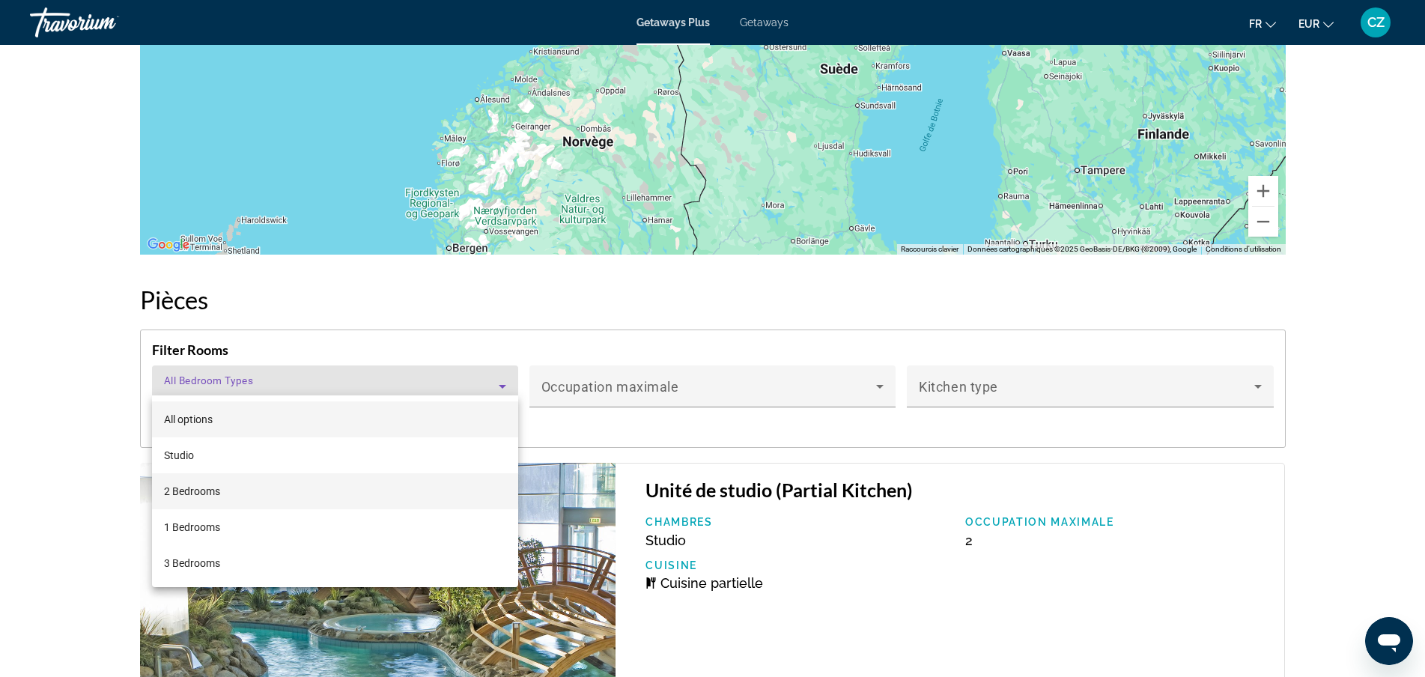
scroll to position [2280, 0]
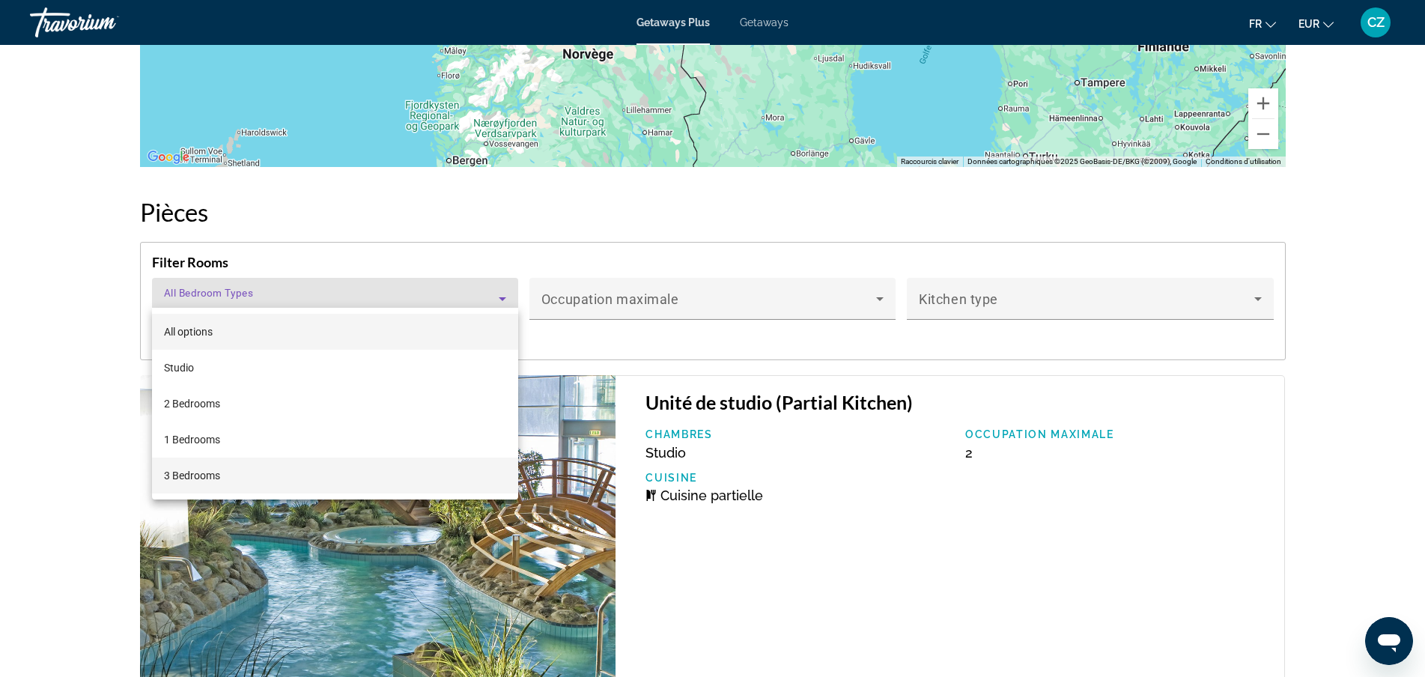
click at [210, 482] on span "3 Bedrooms" at bounding box center [192, 476] width 56 height 18
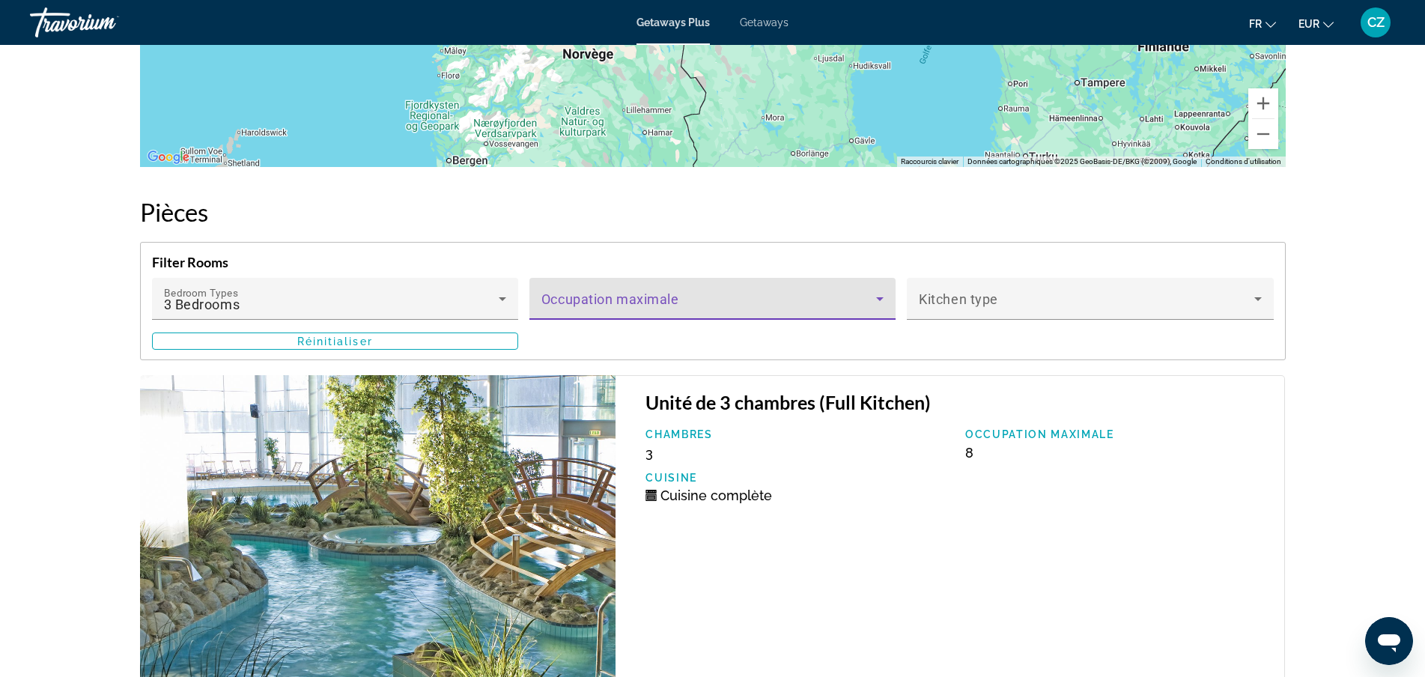
click at [665, 298] on span "Main content" at bounding box center [708, 305] width 335 height 18
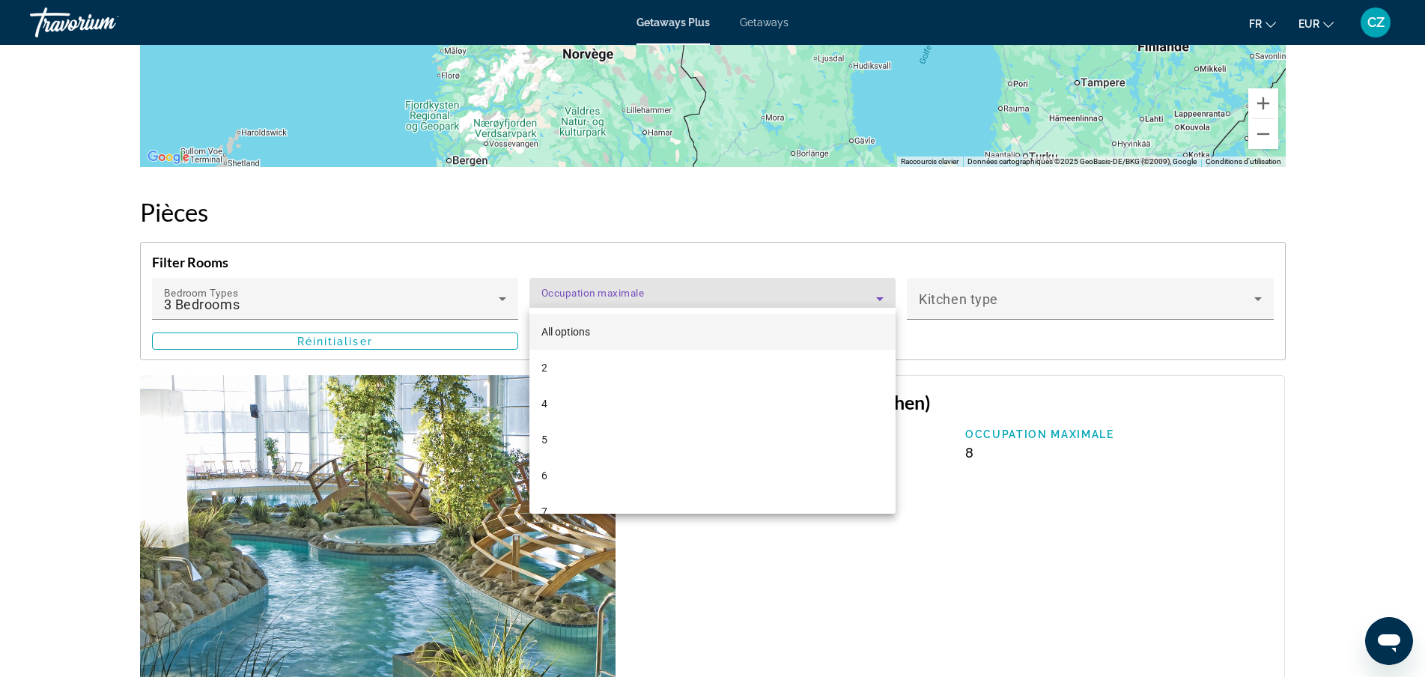
click at [968, 333] on div at bounding box center [712, 338] width 1425 height 677
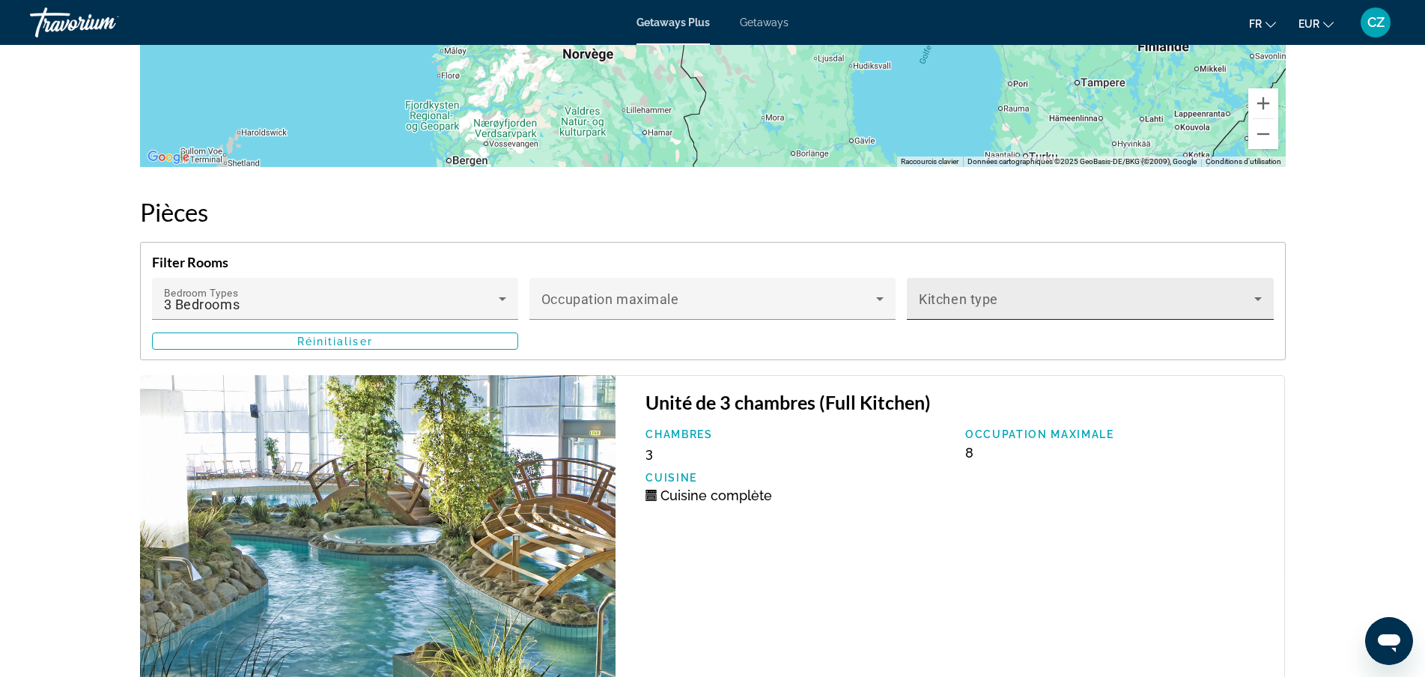
click at [995, 303] on div "Kitchen type" at bounding box center [1090, 299] width 342 height 42
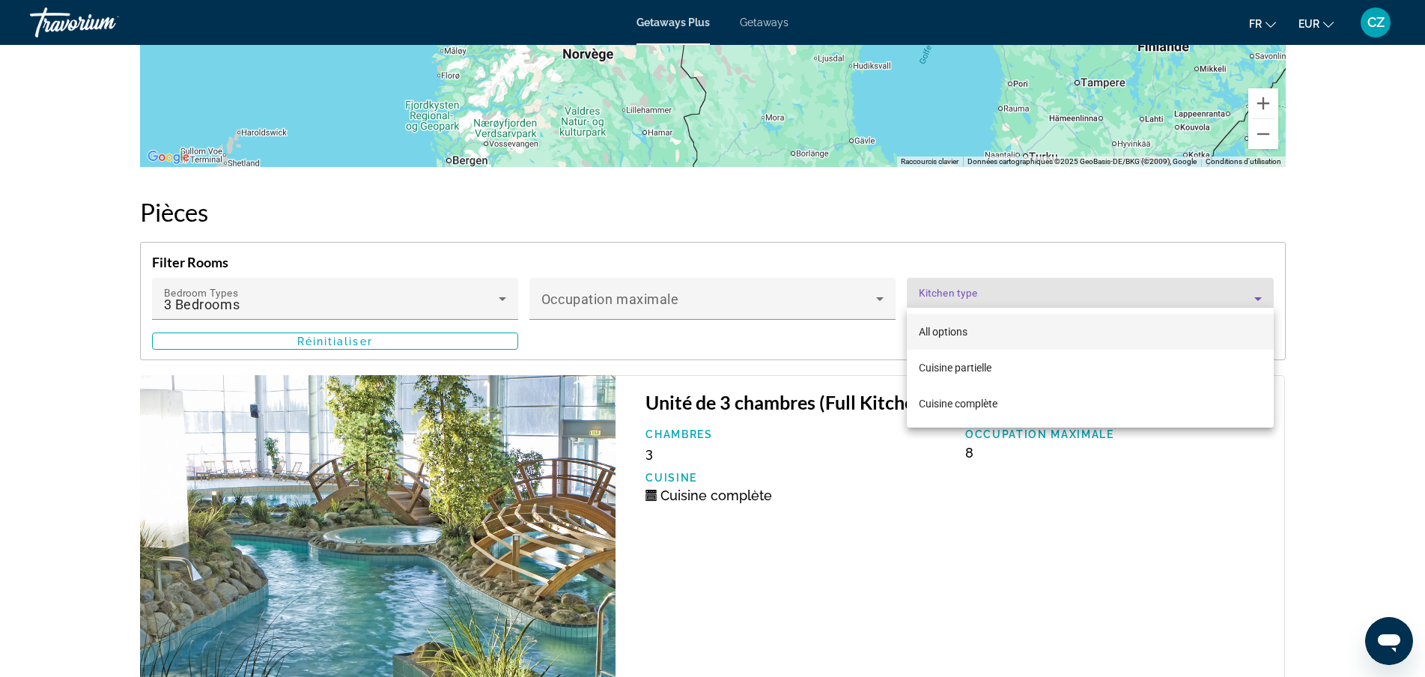
click at [995, 303] on div at bounding box center [712, 338] width 1425 height 677
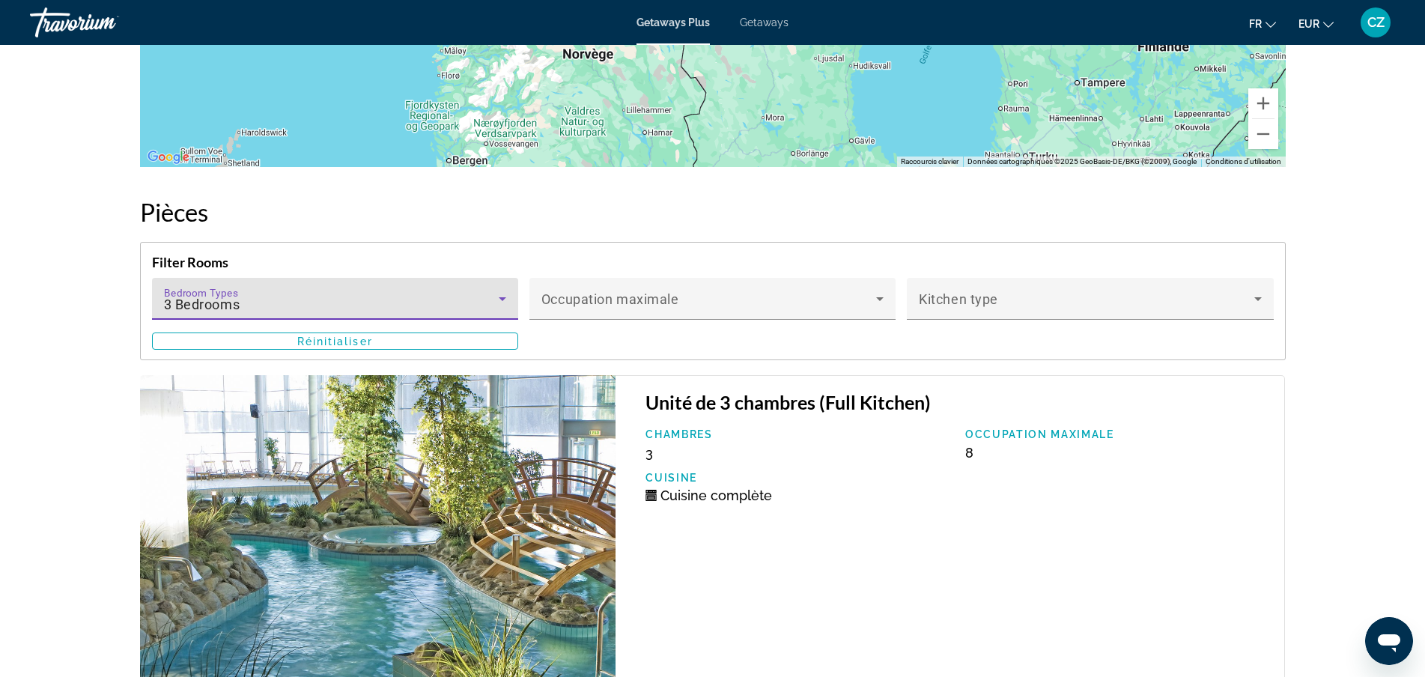
click at [397, 296] on div "3 Bedrooms" at bounding box center [331, 305] width 335 height 18
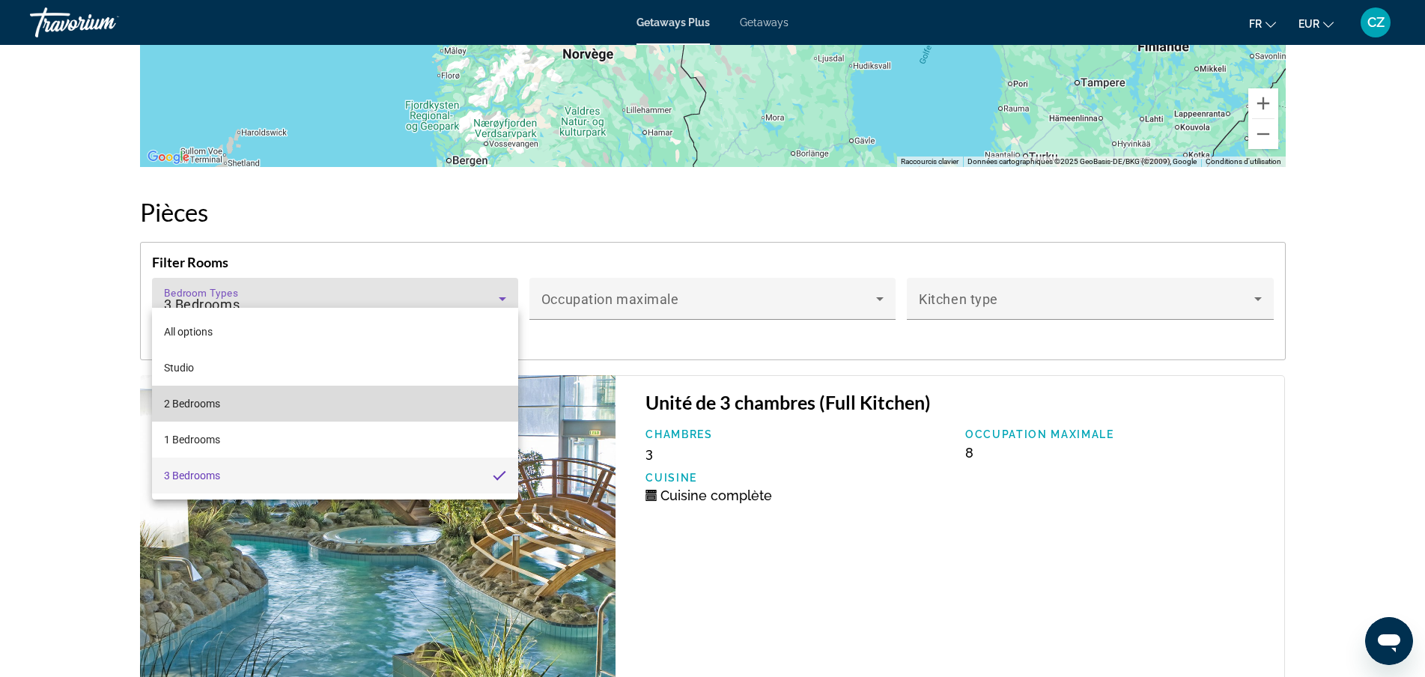
click at [228, 413] on mat-option "2 Bedrooms" at bounding box center [335, 404] width 366 height 36
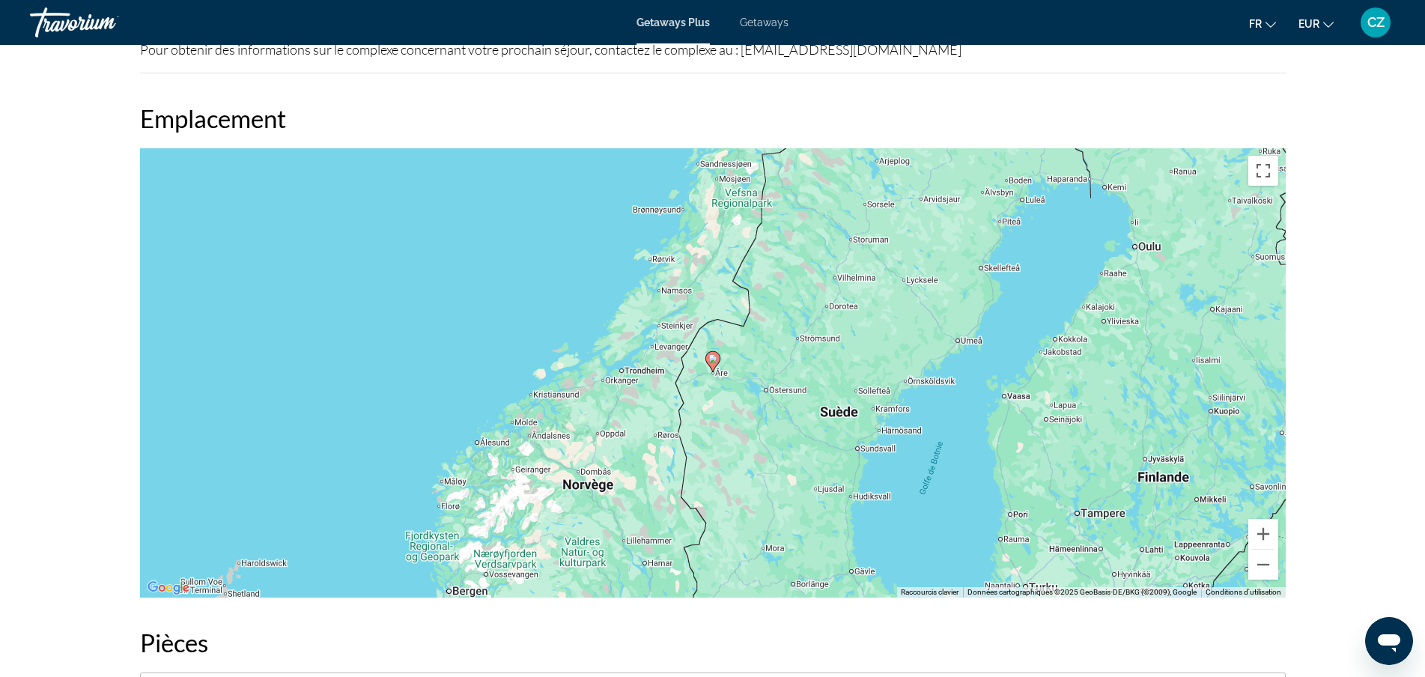
scroll to position [1831, 0]
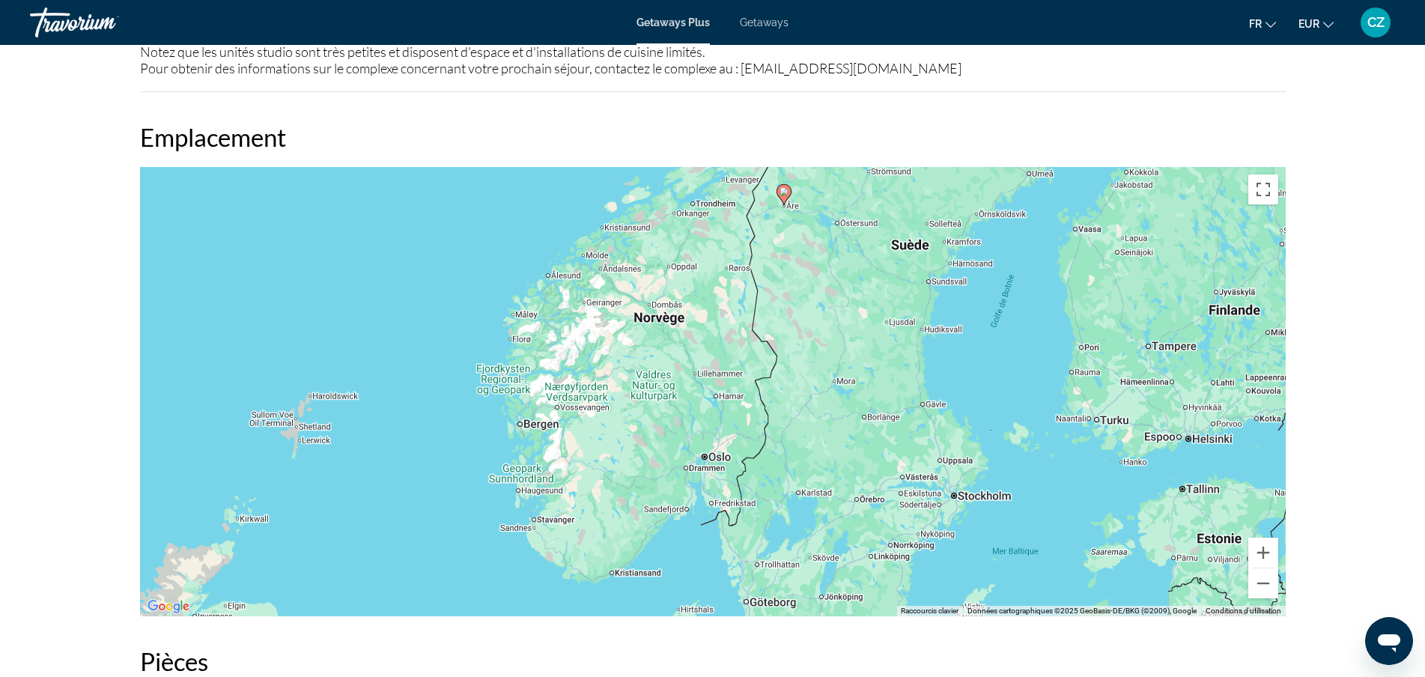
drag, startPoint x: 792, startPoint y: 448, endPoint x: 861, endPoint y: 392, distance: 89.0
click at [861, 392] on div "Pour activer le glissement avec le clavier, appuyez sur Alt+Entrée. Une fois ce…" at bounding box center [713, 391] width 1146 height 449
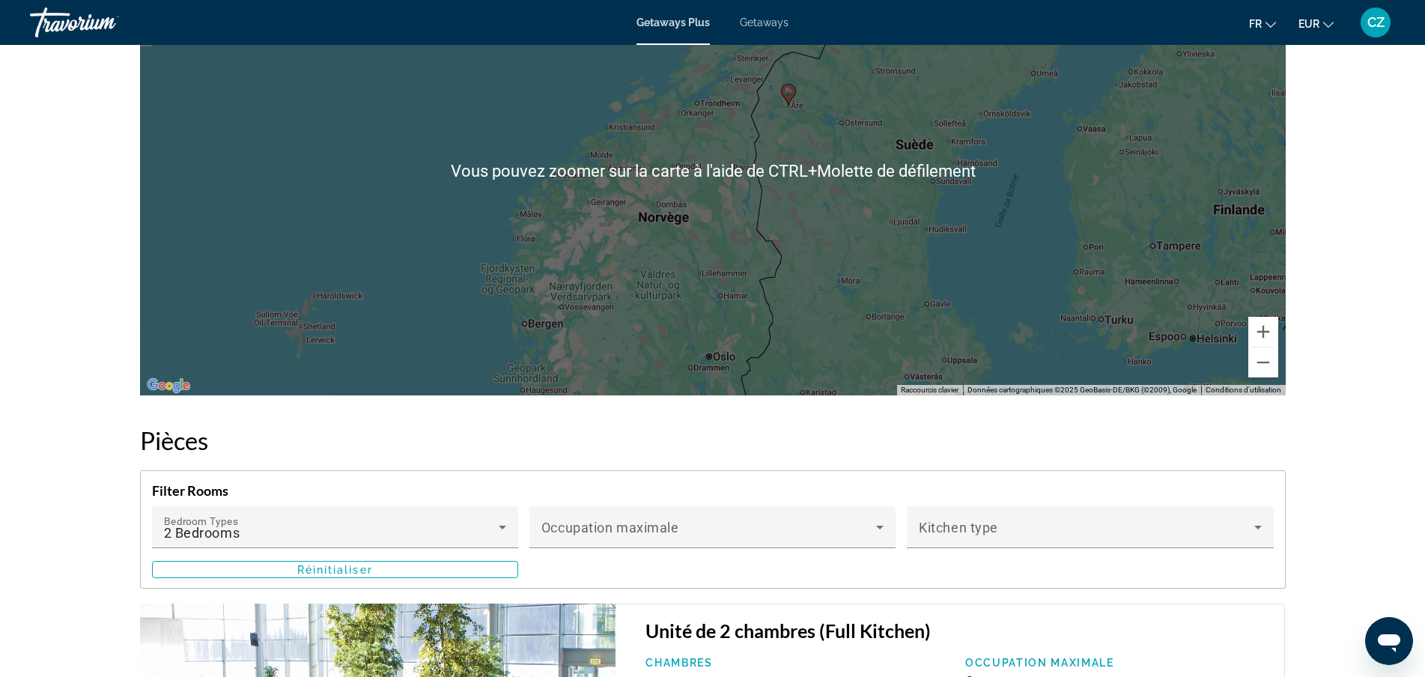
scroll to position [2056, 0]
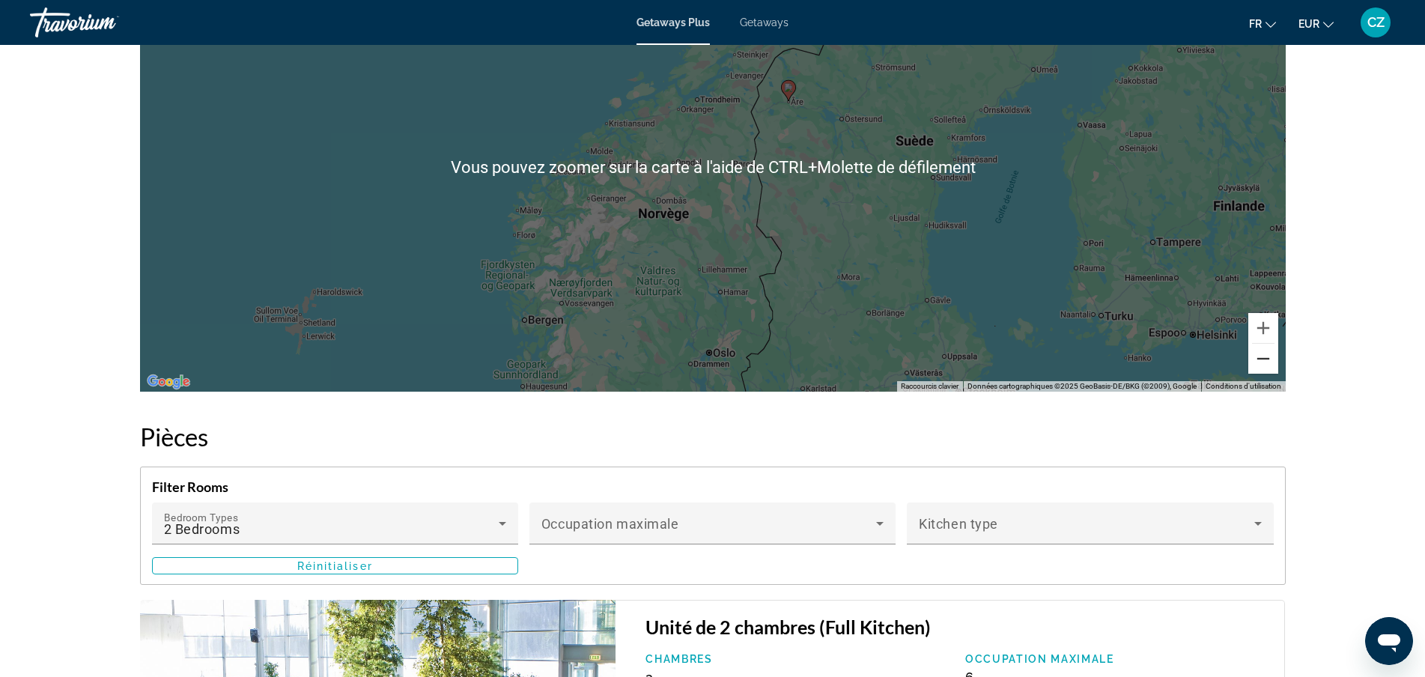
click at [1267, 351] on button "Zoom arrière" at bounding box center [1263, 359] width 30 height 30
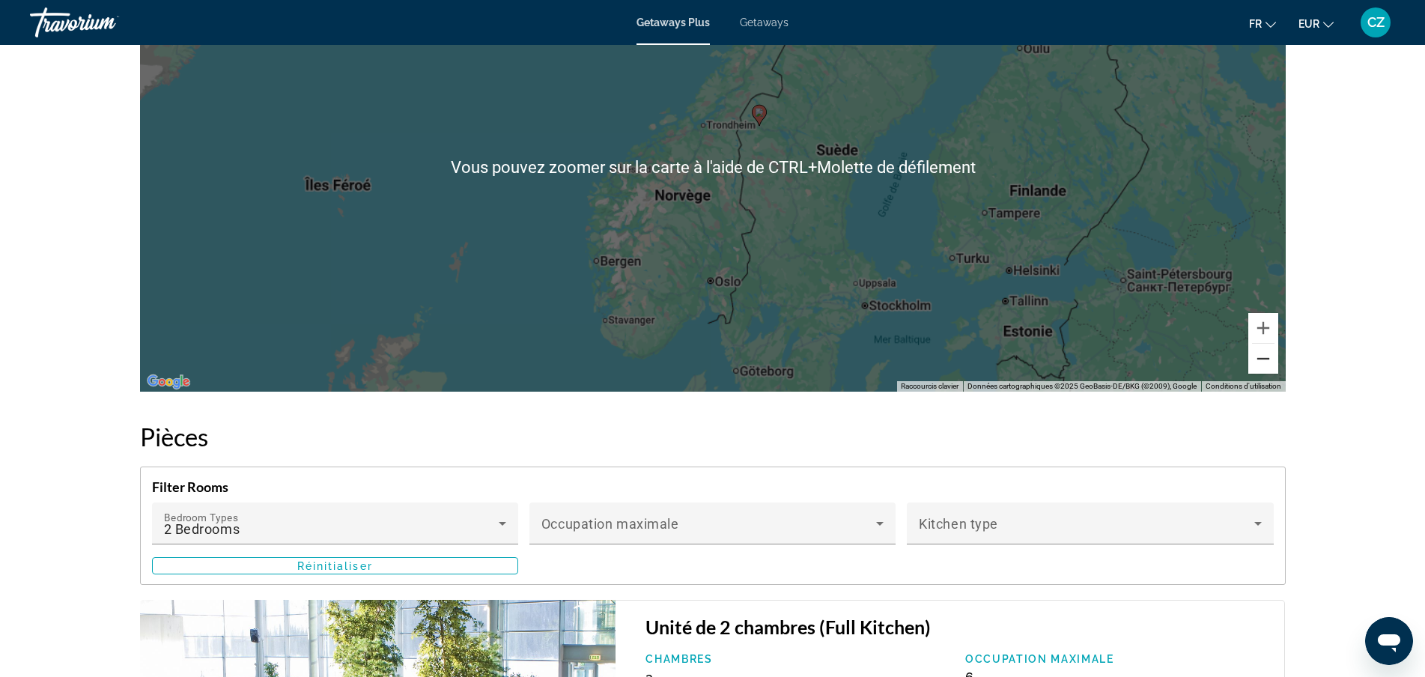
click at [1267, 351] on button "Zoom arrière" at bounding box center [1263, 359] width 30 height 30
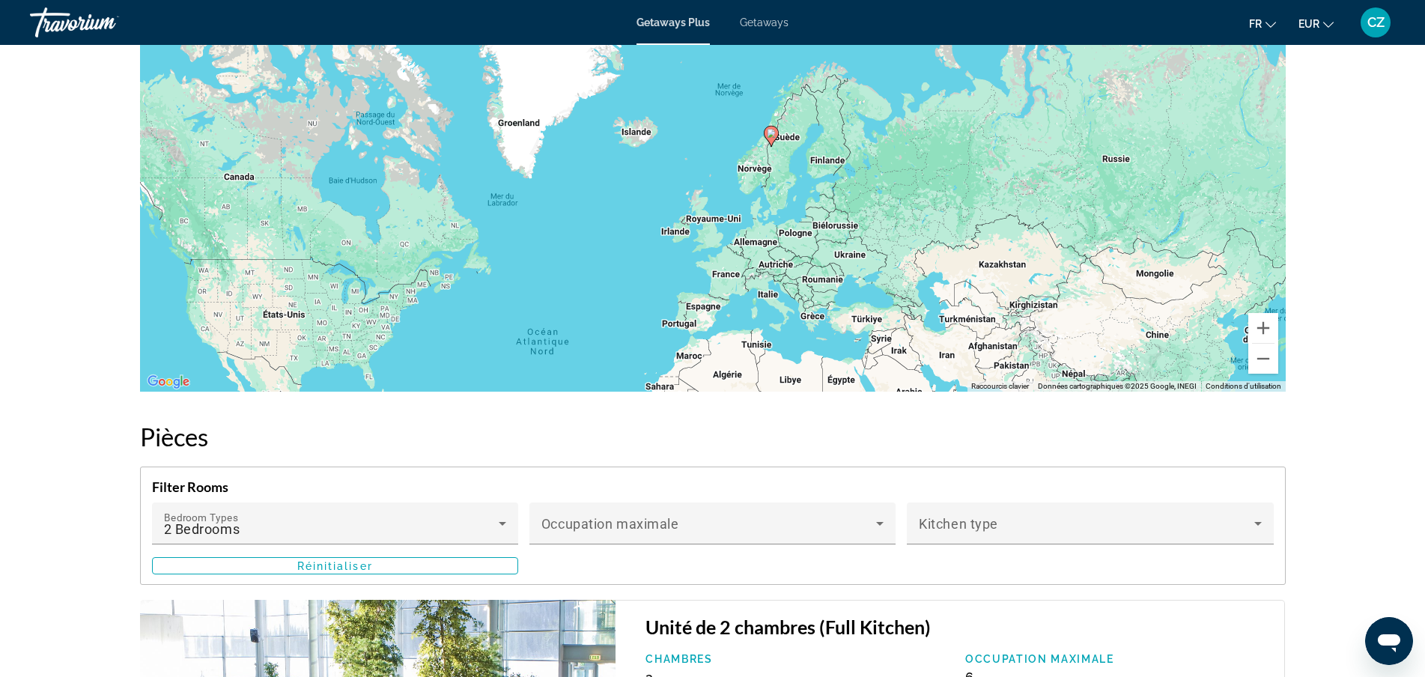
drag, startPoint x: 773, startPoint y: 199, endPoint x: 768, endPoint y: 153, distance: 46.7
click at [824, 190] on div "Pour activer le glissement avec le clavier, appuyez sur Alt+Entrée. Une fois ce…" at bounding box center [713, 166] width 1146 height 449
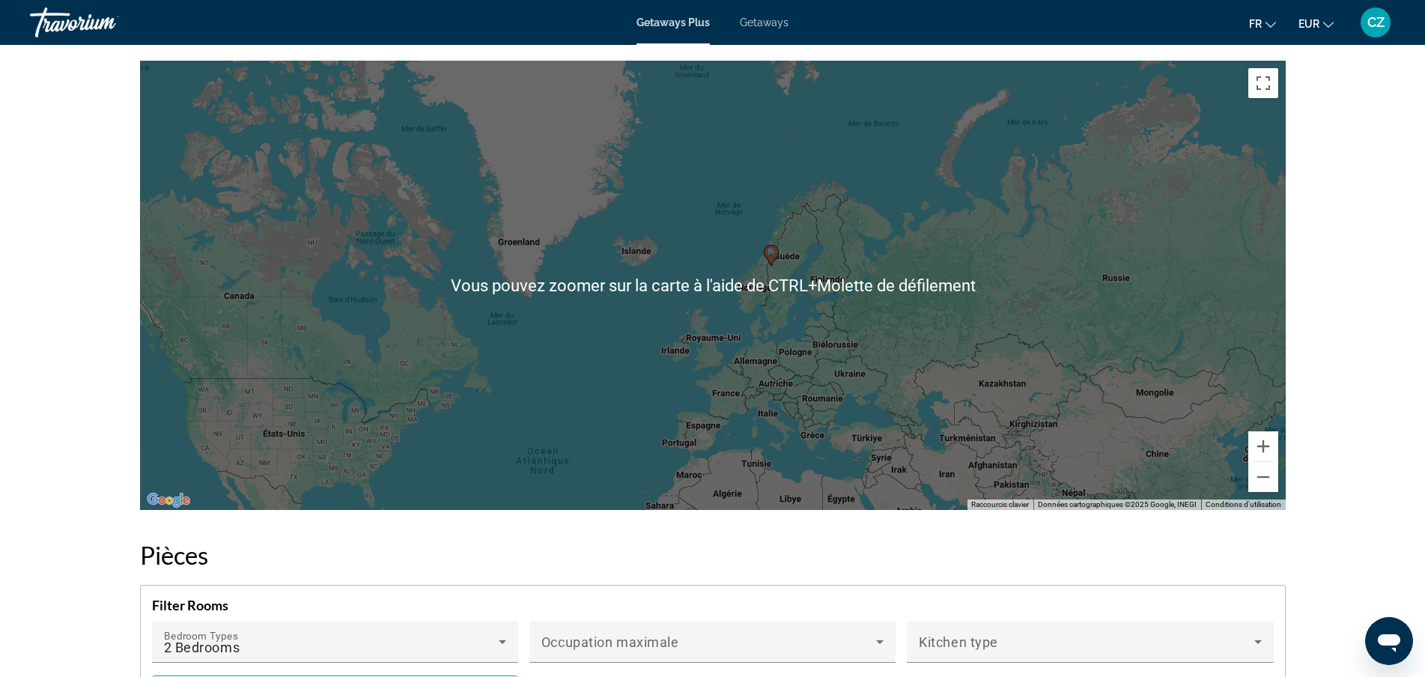
scroll to position [1831, 0]
